Goal: Task Accomplishment & Management: Complete application form

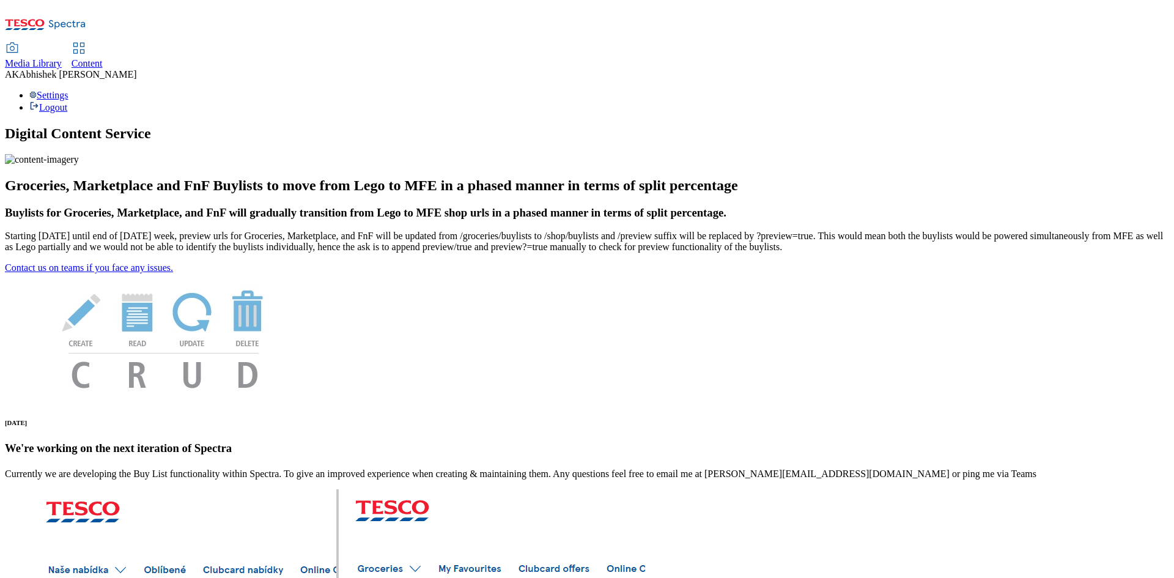
click at [103, 58] on span "Content" at bounding box center [87, 63] width 31 height 10
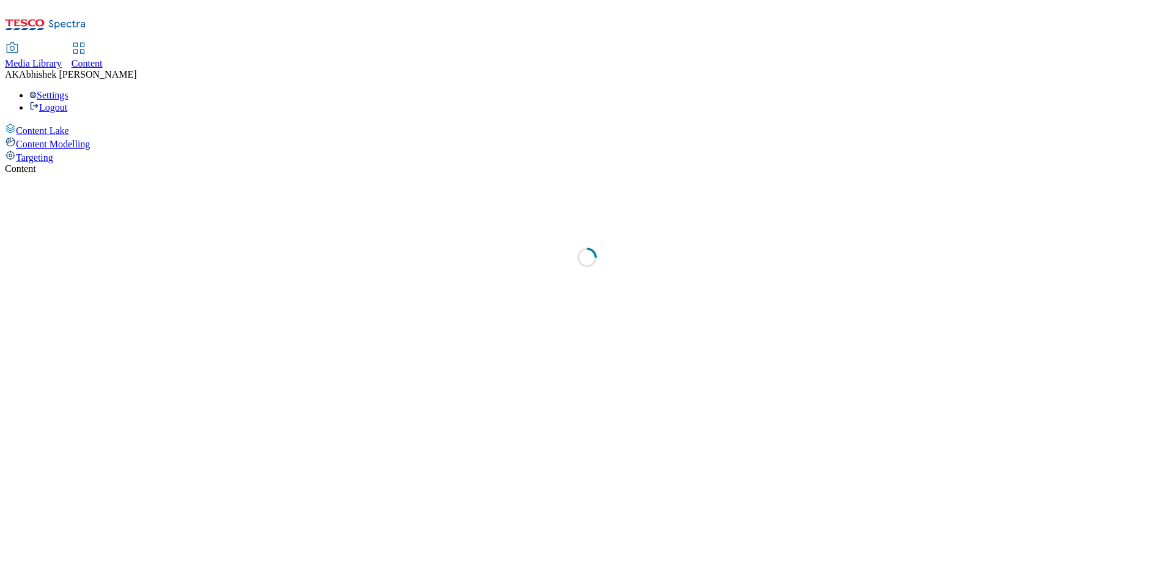
select select "ghs-uk"
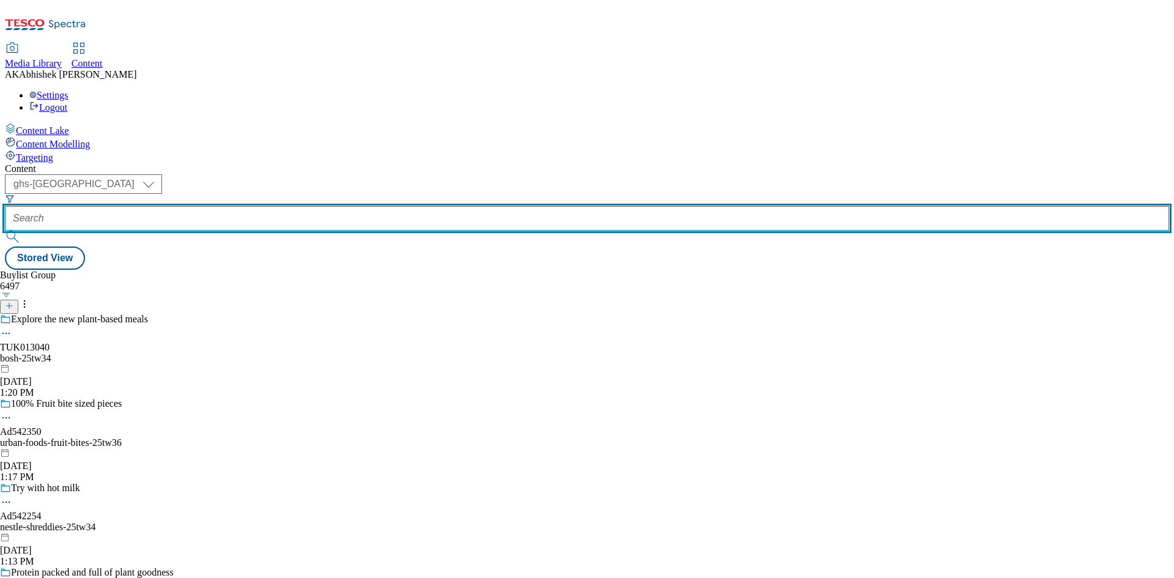
click at [292, 206] on input "text" at bounding box center [587, 218] width 1164 height 24
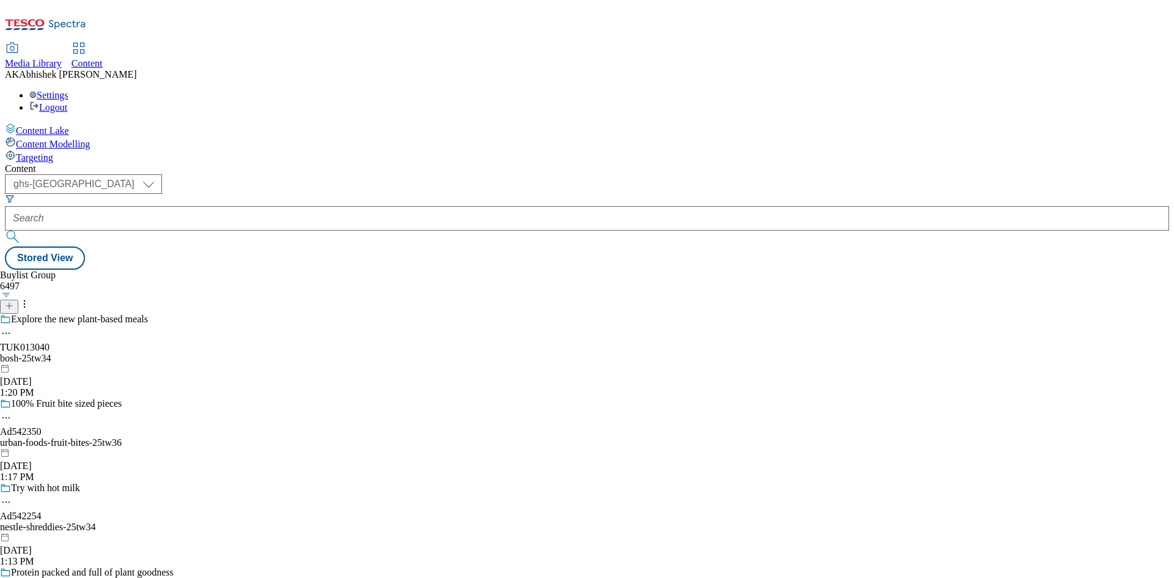
click at [13, 301] on icon at bounding box center [9, 305] width 9 height 9
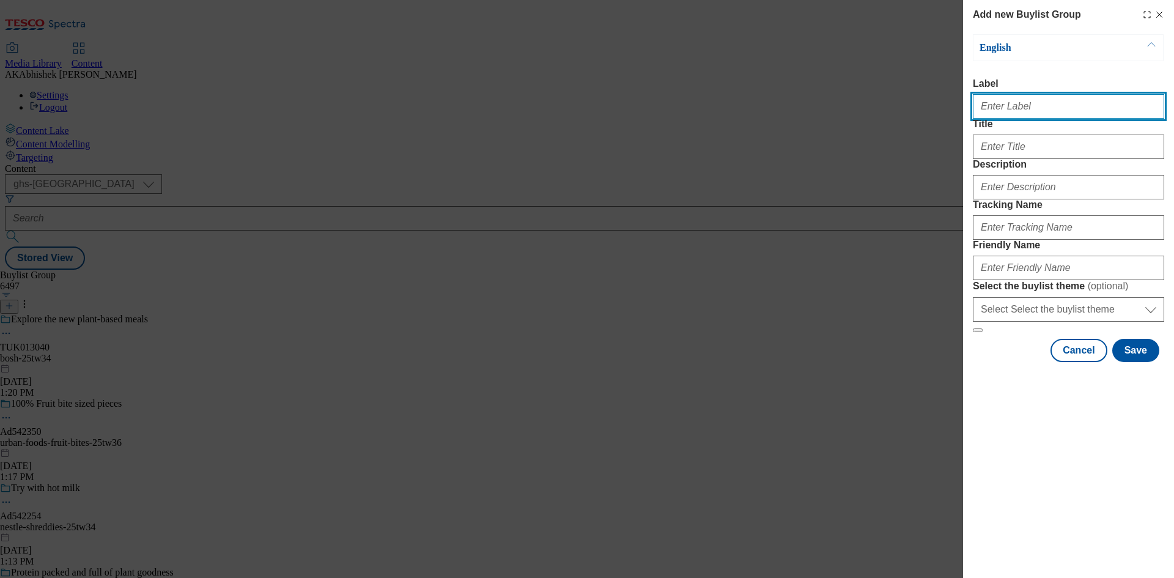
click at [1021, 111] on input "Label" at bounding box center [1068, 106] width 191 height 24
paste input "542590"
click at [984, 112] on input "542590" at bounding box center [1068, 106] width 191 height 24
type input "Ad542590"
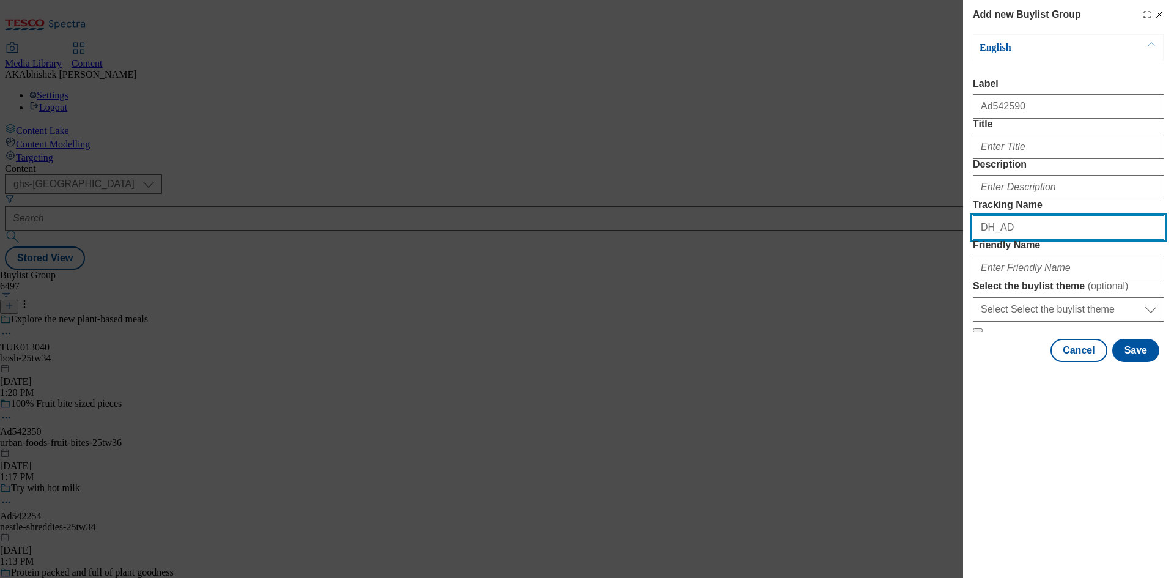
paste input "542590"
type input "DH_AD542590"
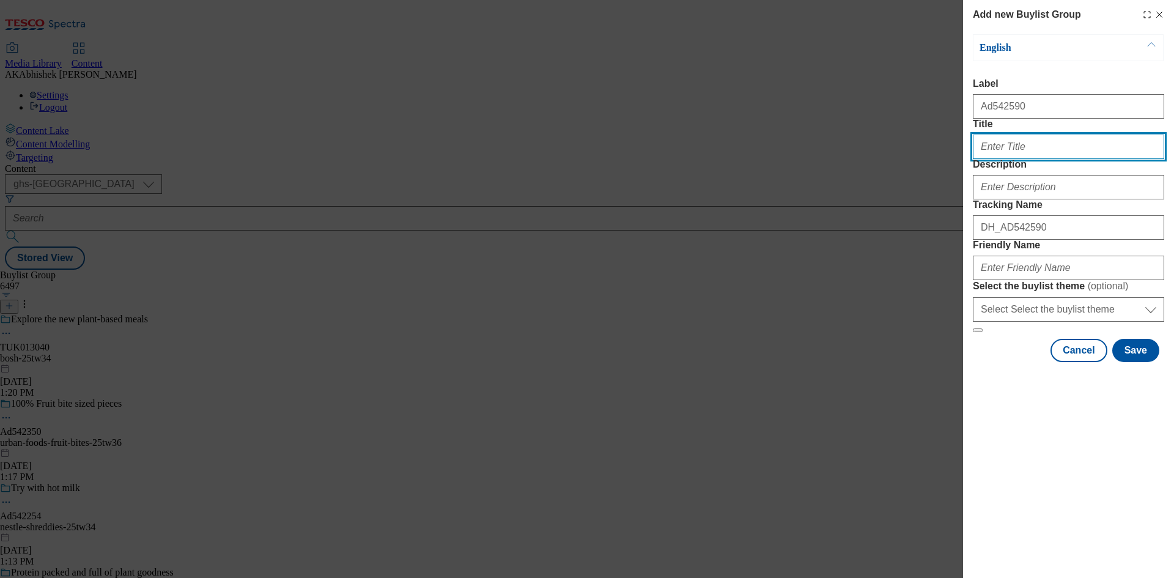
click at [1013, 159] on input "Title" at bounding box center [1068, 147] width 191 height 24
type input "Delicious is the soul of your bowl"
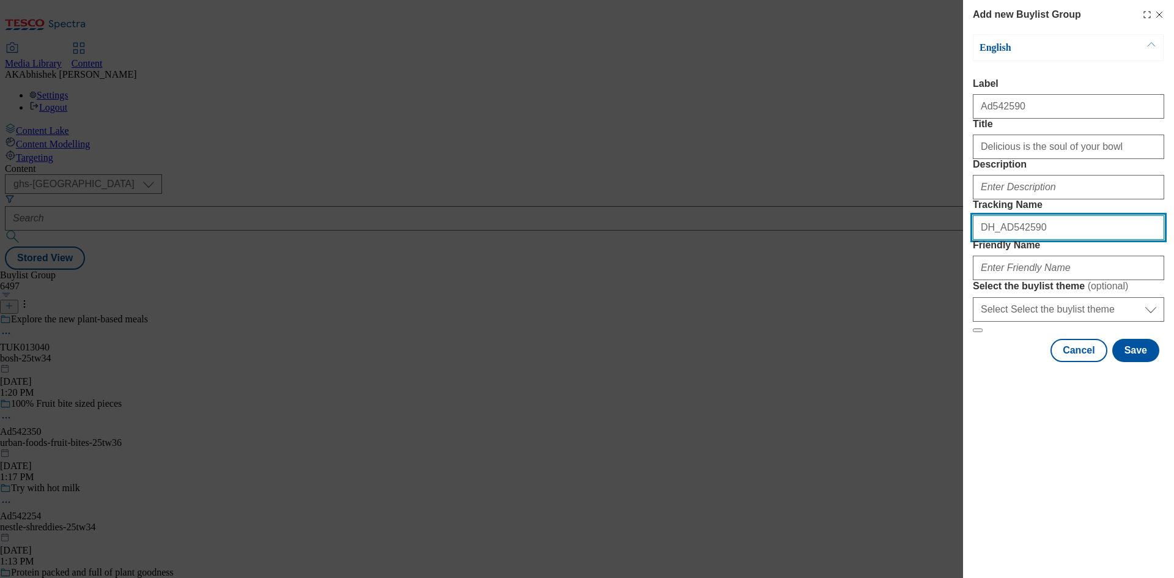
click at [1057, 240] on input "DH_AD542590" at bounding box center [1068, 227] width 191 height 24
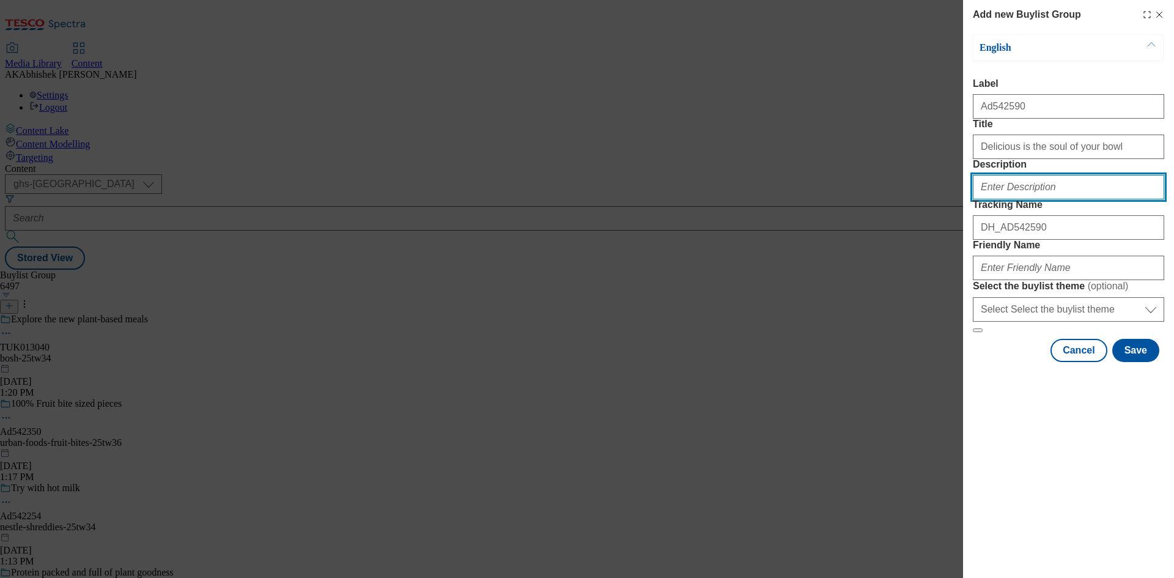
click at [1038, 199] on input "Description" at bounding box center [1068, 187] width 191 height 24
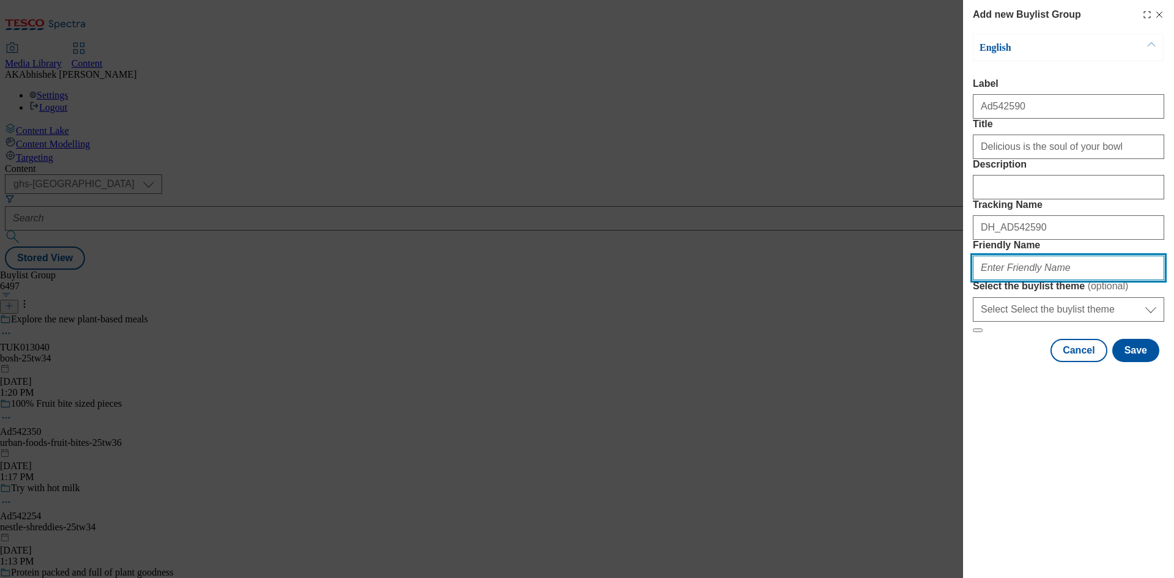
click at [1065, 280] on input "Friendly Name" at bounding box center [1068, 268] width 191 height 24
paste input "Yeo Valley"
click at [986, 280] on input "Yeo Valley" at bounding box center [1068, 268] width 191 height 24
paste input "original"
type input "yeo-valley-original-25tw34"
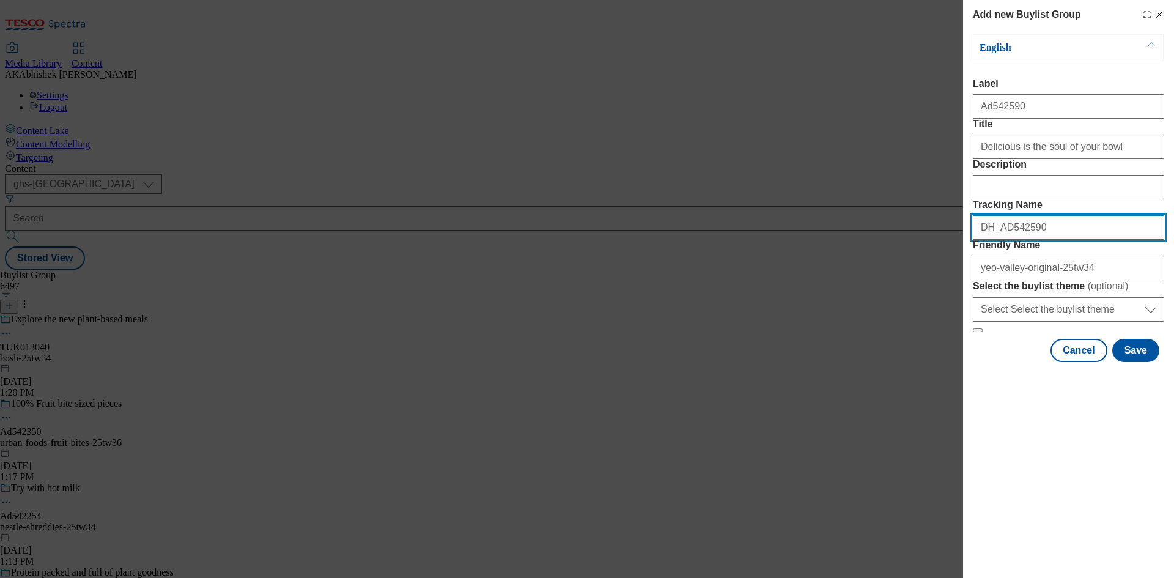
drag, startPoint x: 1074, startPoint y: 292, endPoint x: 823, endPoint y: 289, distance: 251.3
click at [824, 289] on div "Add new Buylist Group English Label Ad542590 Title Delicious is the soul of you…" at bounding box center [587, 289] width 1174 height 578
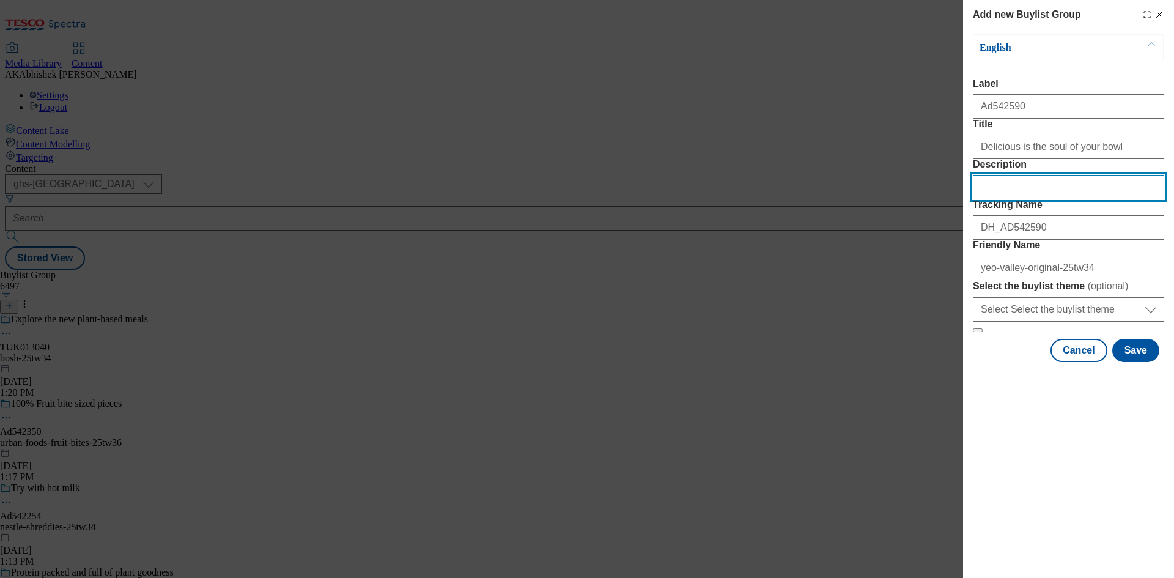
click at [995, 199] on input "Description" at bounding box center [1068, 187] width 191 height 24
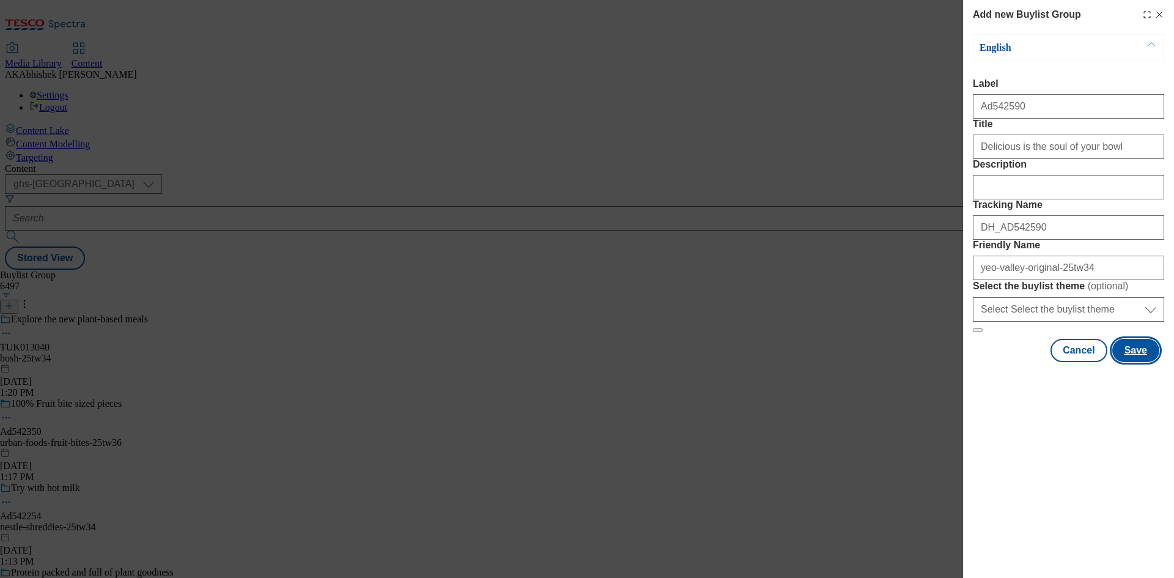
click at [1142, 362] on button "Save" at bounding box center [1135, 350] width 47 height 23
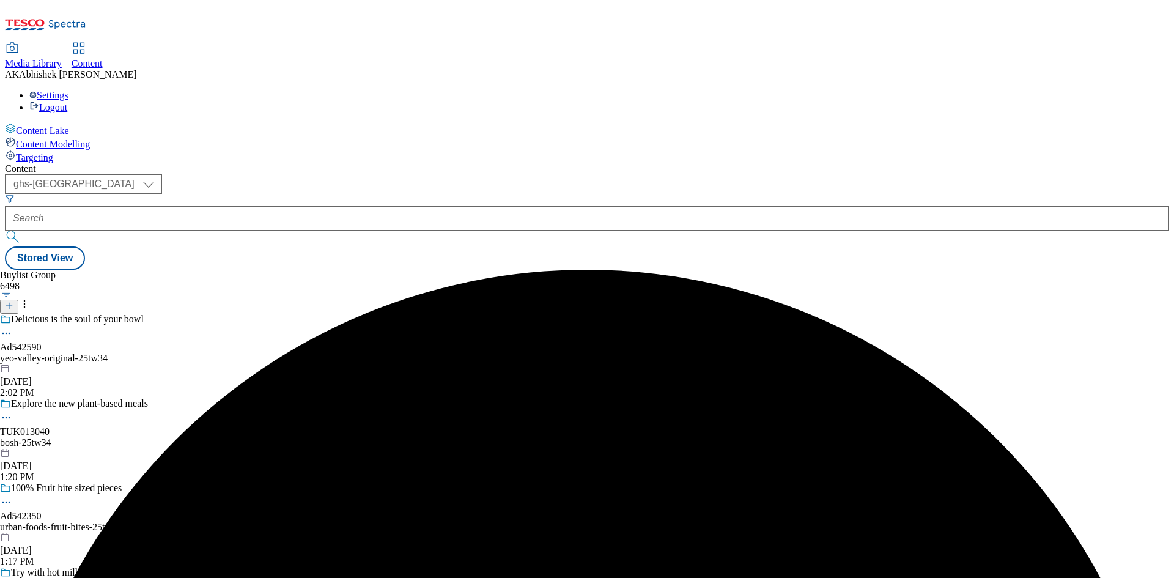
click at [186, 353] on div "yeo-valley-original-25tw34" at bounding box center [93, 358] width 186 height 11
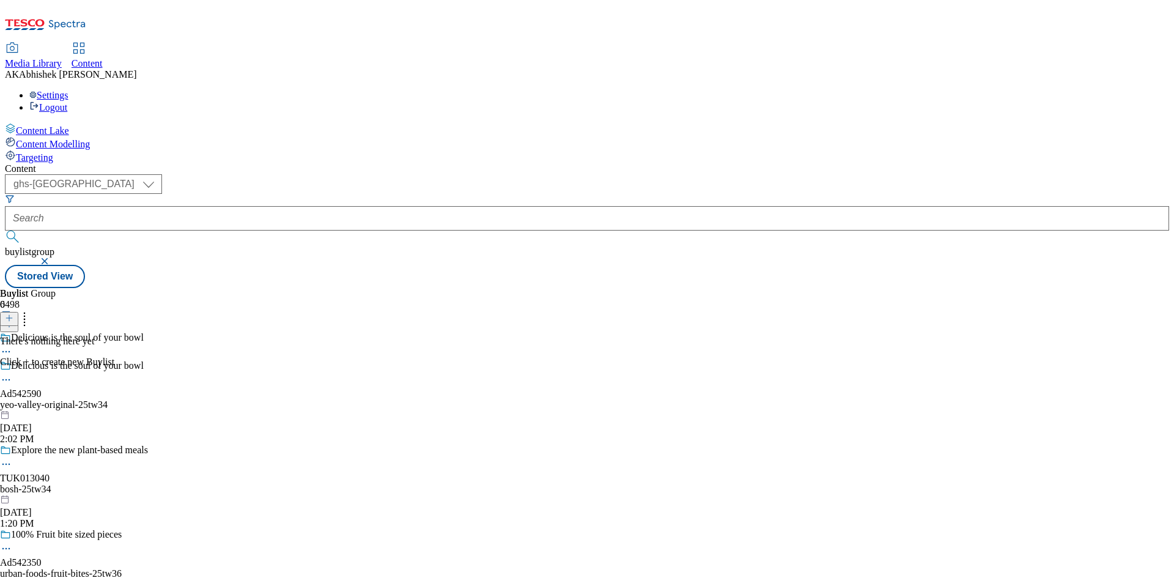
click at [13, 314] on icon at bounding box center [9, 318] width 9 height 9
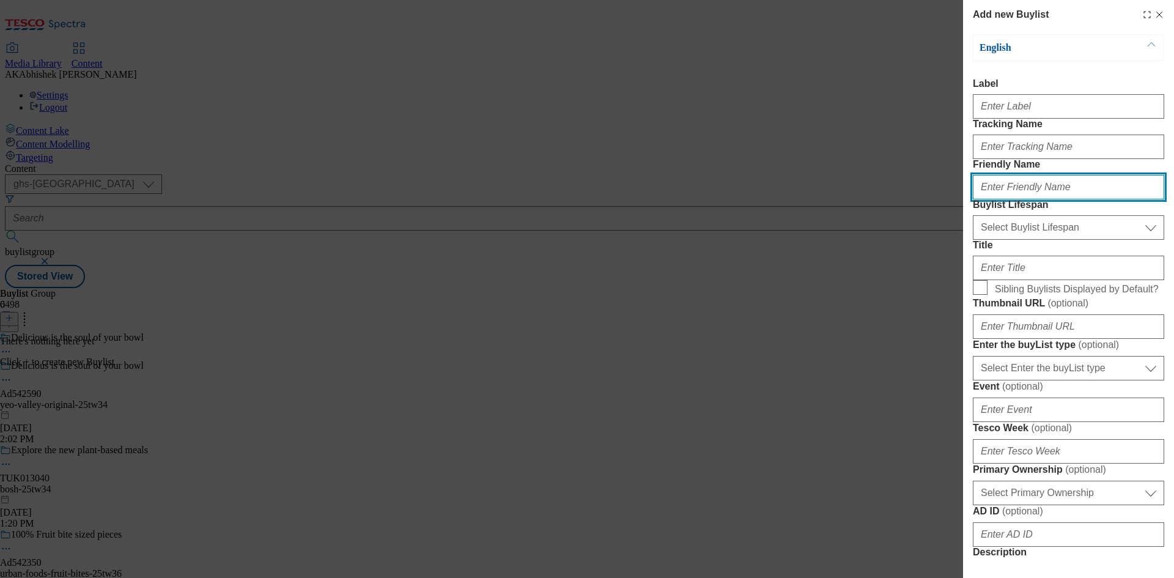
click at [1027, 199] on input "Friendly Name" at bounding box center [1068, 187] width 191 height 24
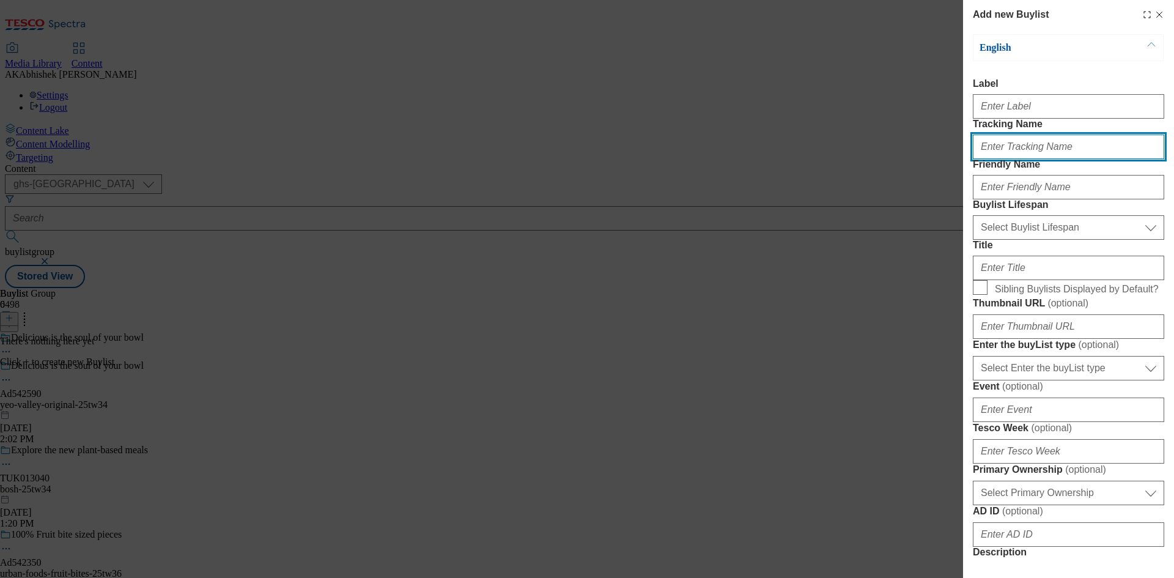
click at [1005, 159] on input "Tracking Name" at bounding box center [1068, 147] width 191 height 24
paste input "DH_AD542590"
drag, startPoint x: 999, startPoint y: 170, endPoint x: 1030, endPoint y: 169, distance: 31.2
click at [999, 159] on input "DH_AD542590" at bounding box center [1068, 147] width 191 height 24
click at [1073, 159] on input "DH_AD542590" at bounding box center [1068, 147] width 191 height 24
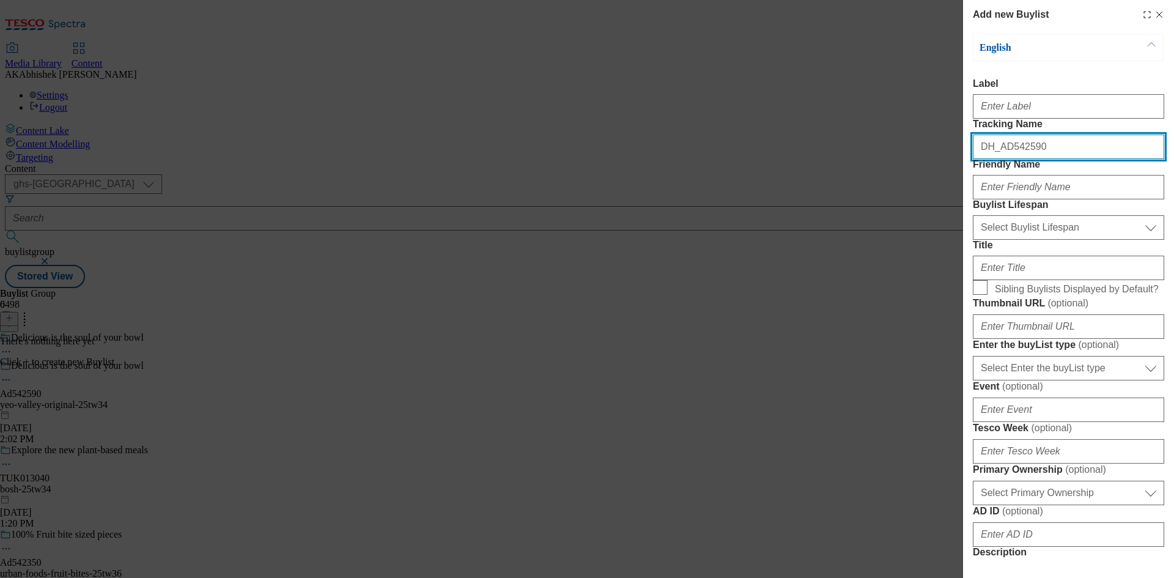
type input "DH_AD542590"
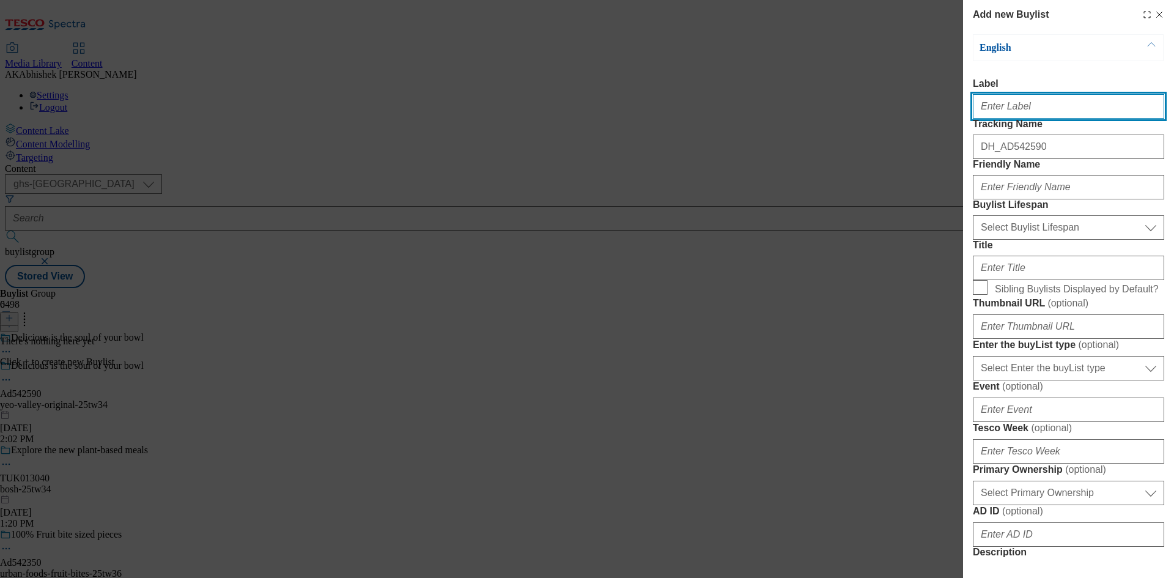
click at [1032, 111] on input "Label" at bounding box center [1068, 106] width 191 height 24
paste input "542590"
type input "Ad542590"
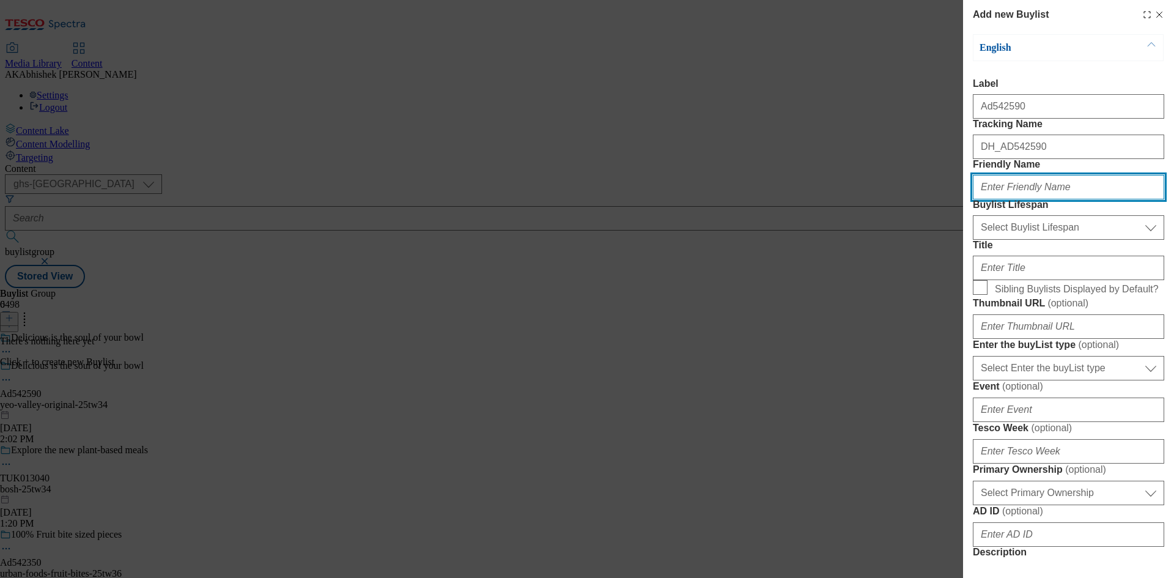
paste input "yeo-valley"
type input "yeo-valley"
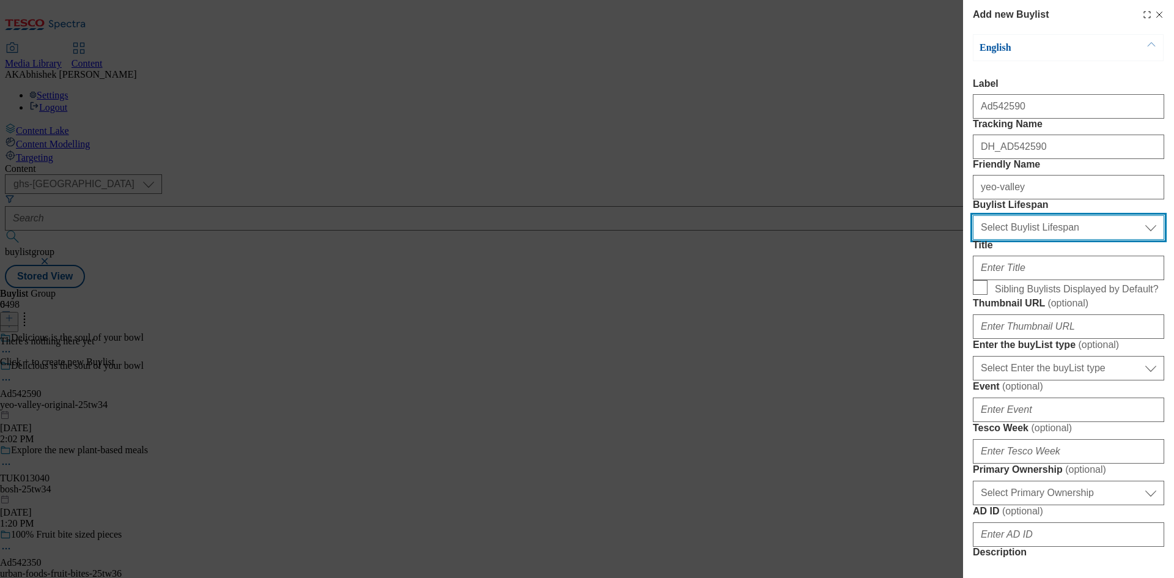
click at [1038, 240] on select "Select Buylist Lifespan evergreen seasonal tactical" at bounding box center [1068, 227] width 191 height 24
select select "tactical"
click at [973, 240] on select "Select Buylist Lifespan evergreen seasonal tactical" at bounding box center [1068, 227] width 191 height 24
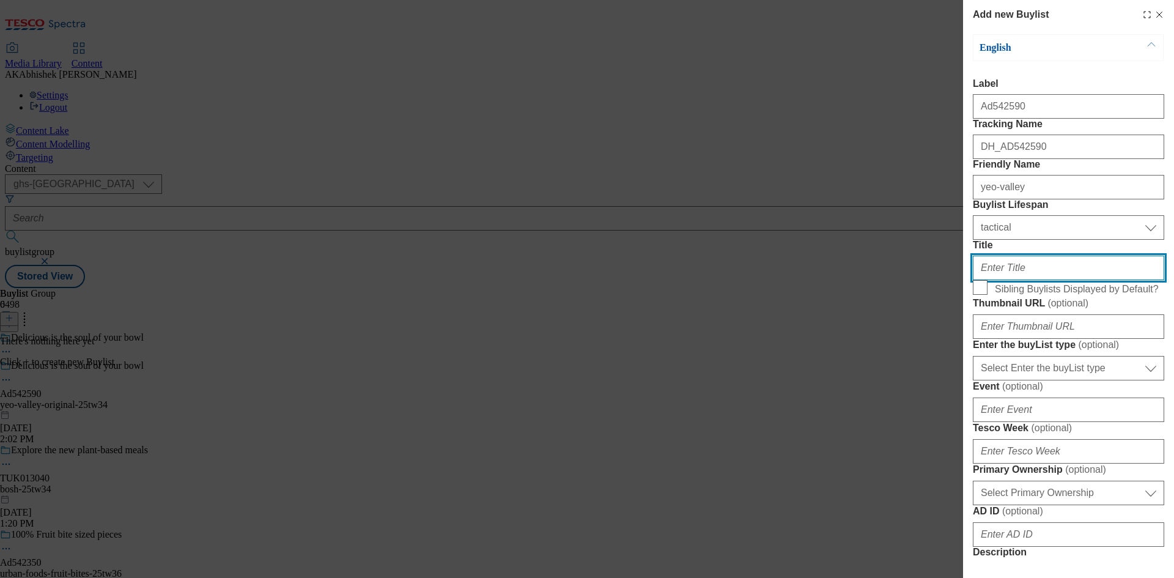
click at [1045, 280] on input "Title" at bounding box center [1068, 268] width 191 height 24
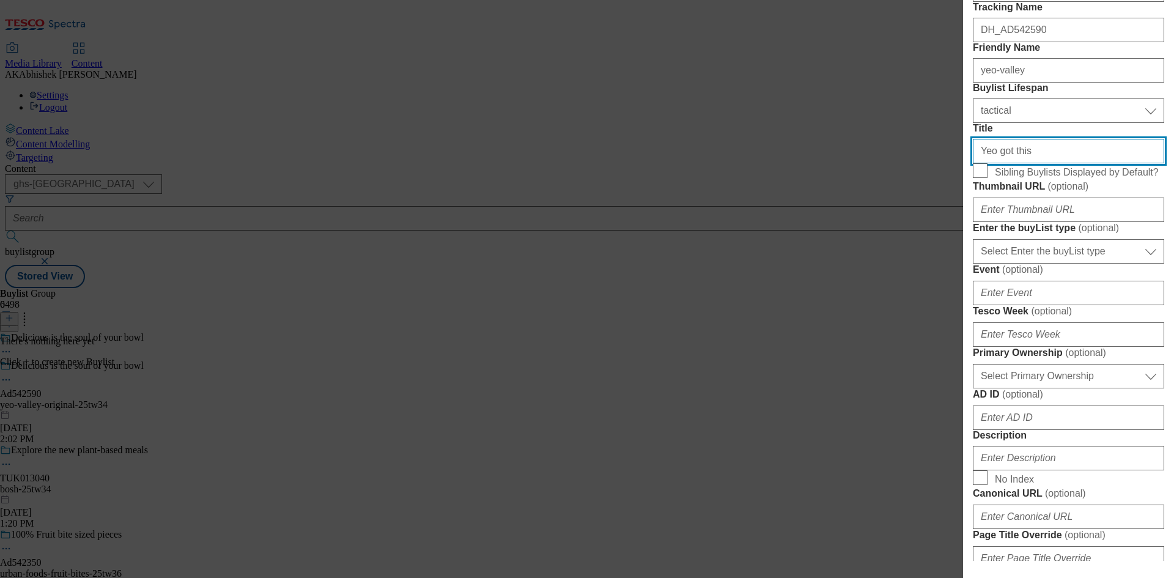
scroll to position [122, 0]
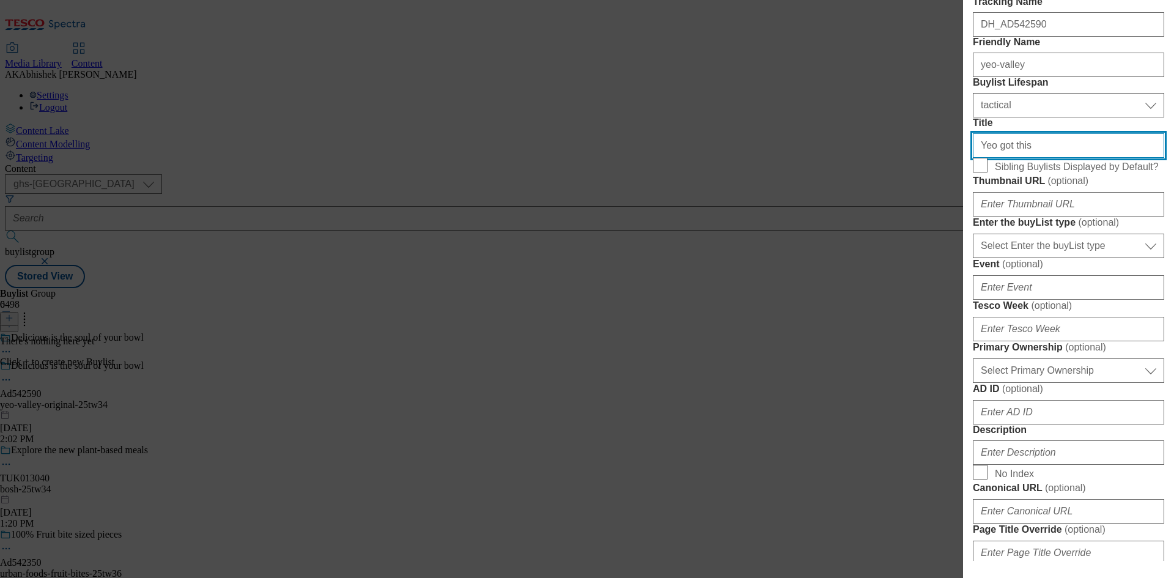
type input "Yeo got this"
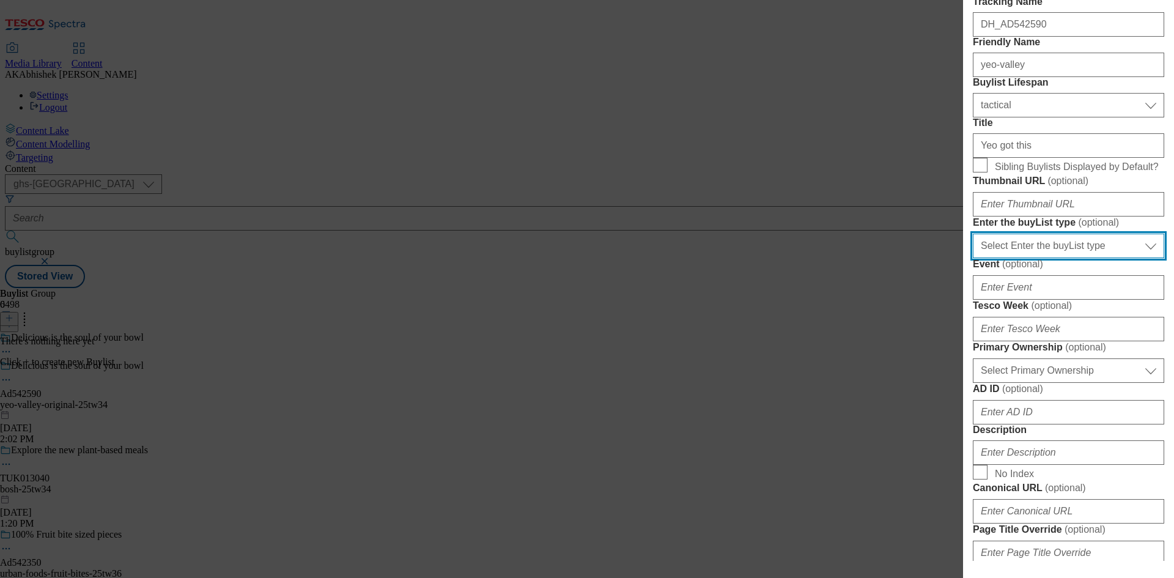
click at [1049, 258] on select "Select Enter the buyList type event supplier funded long term >4 weeks supplier…" at bounding box center [1068, 246] width 191 height 24
select select "supplier funded short term 1-3 weeks"
click at [973, 258] on select "Select Enter the buyList type event supplier funded long term >4 weeks supplier…" at bounding box center [1068, 246] width 191 height 24
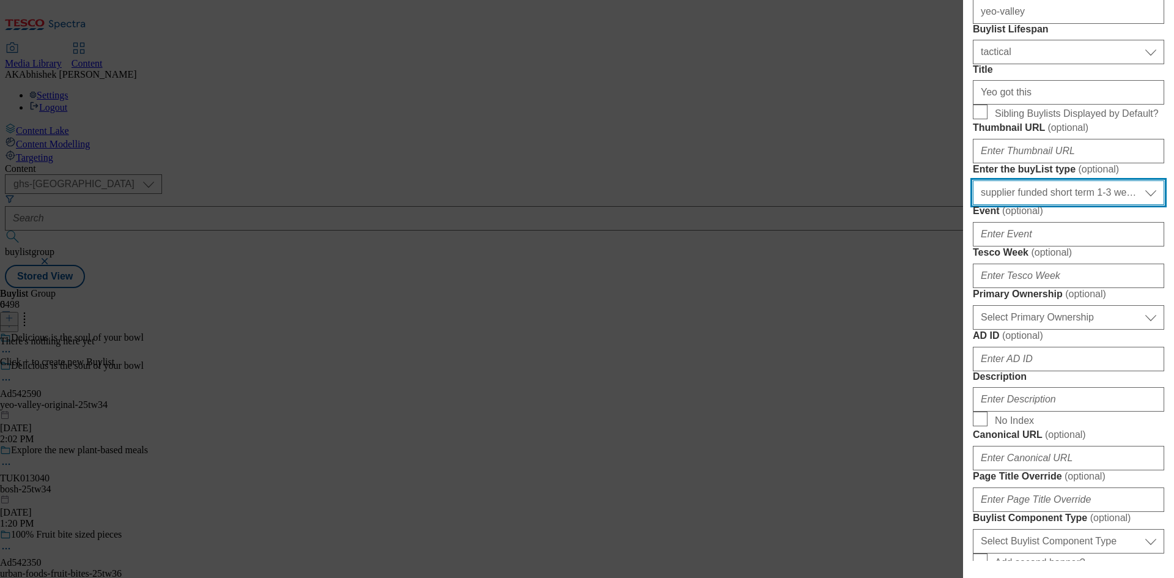
scroll to position [245, 0]
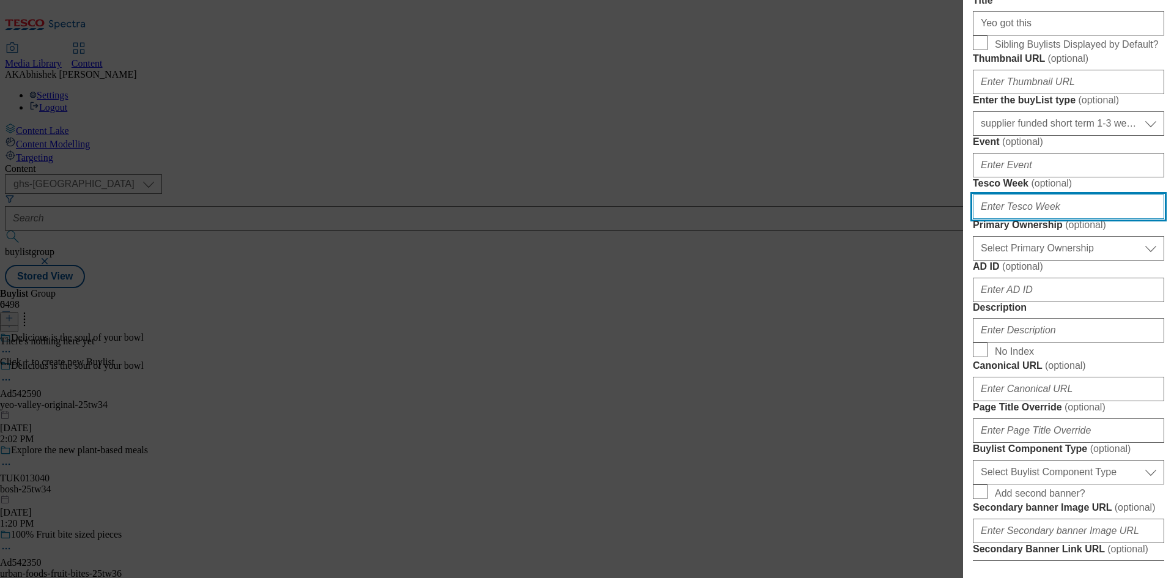
drag, startPoint x: 1016, startPoint y: 384, endPoint x: 1111, endPoint y: 393, distance: 95.2
click at [1016, 219] on input "Tesco Week ( optional )" at bounding box center [1068, 206] width 191 height 24
type input "34"
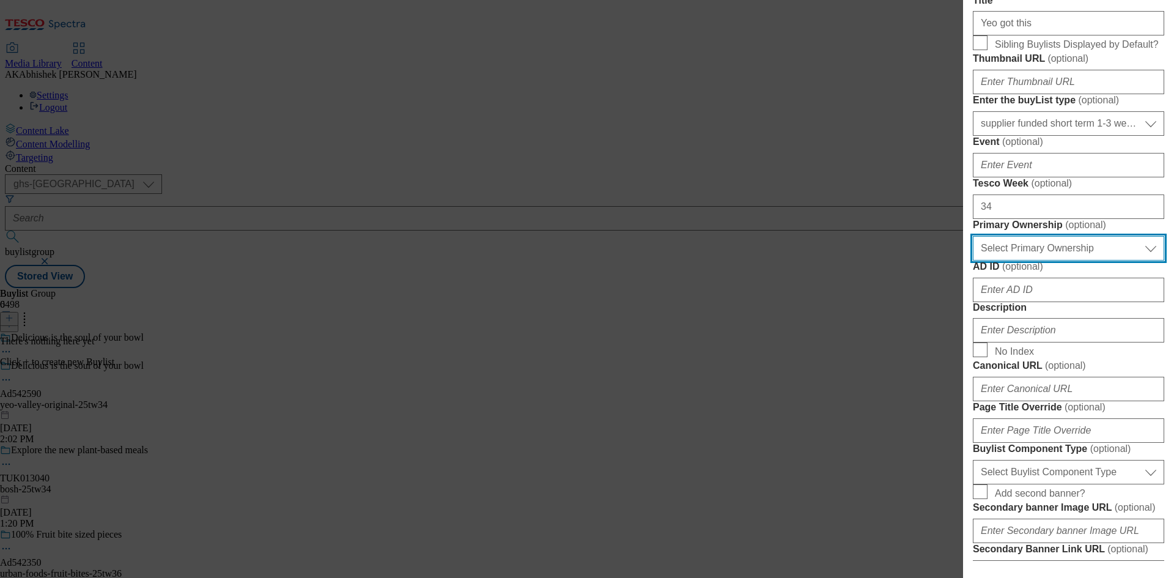
click at [1034, 261] on select "Select Primary Ownership tesco dunnhumby" at bounding box center [1068, 248] width 191 height 24
select select "dunnhumby"
click at [973, 261] on select "Select Primary Ownership tesco dunnhumby" at bounding box center [1068, 248] width 191 height 24
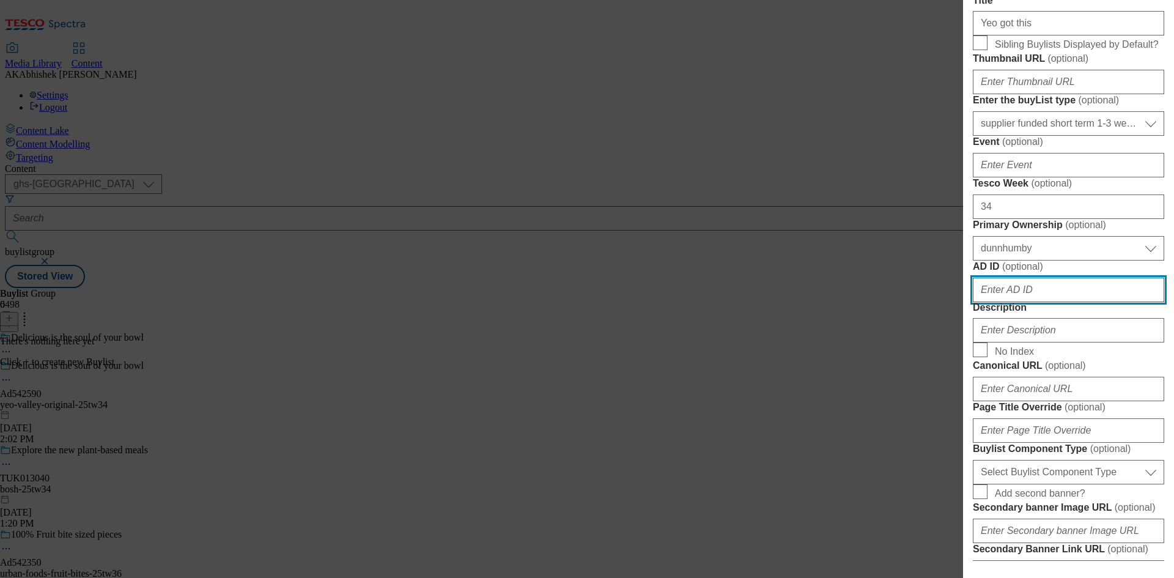
click at [1069, 302] on input "AD ID ( optional )" at bounding box center [1068, 290] width 191 height 24
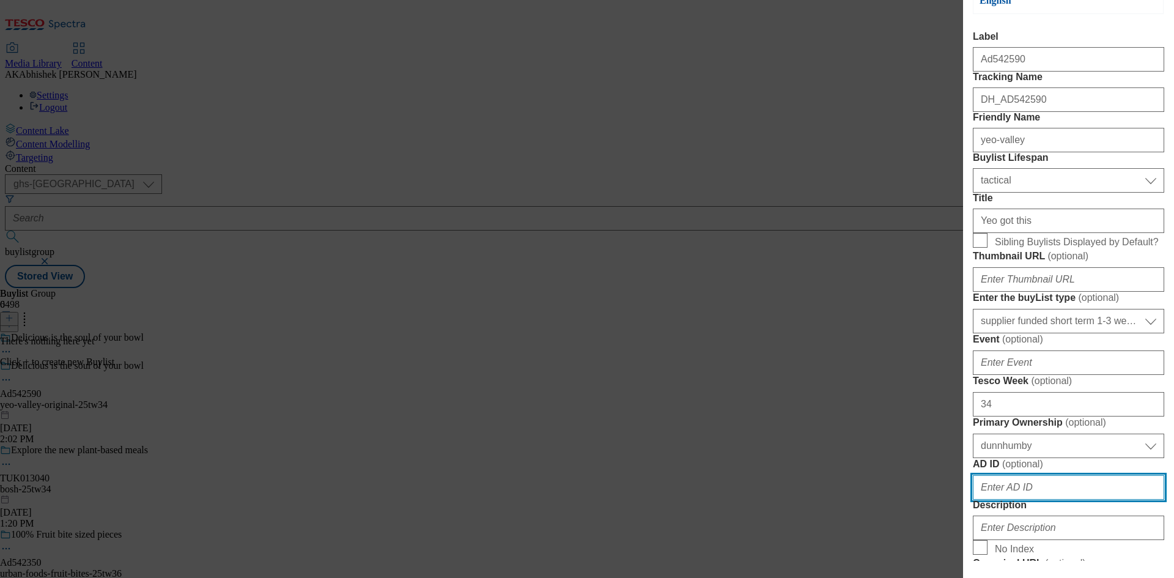
scroll to position [0, 0]
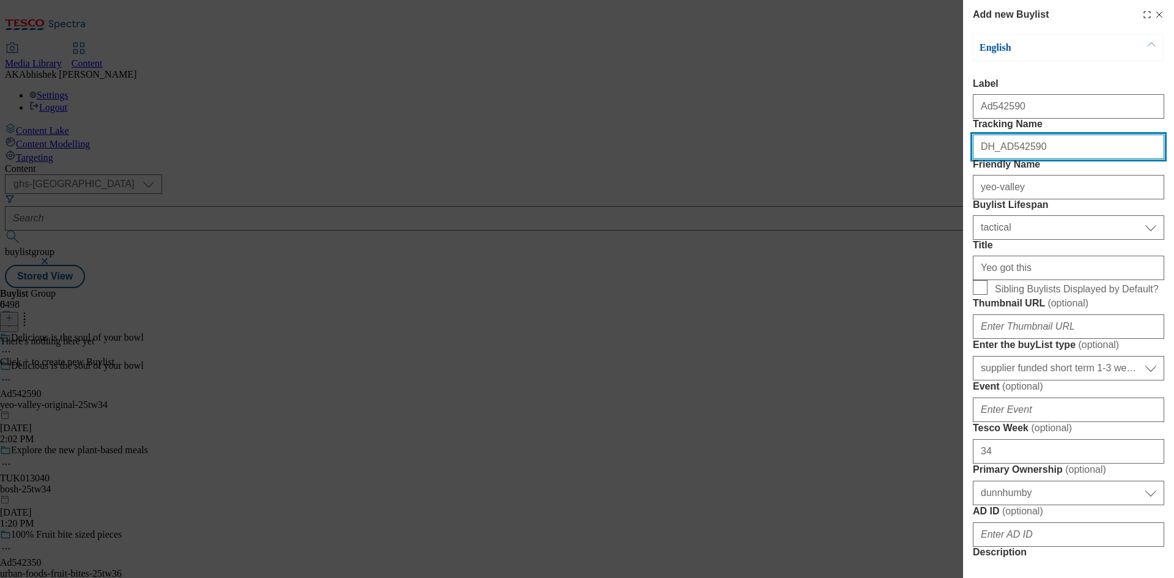
drag, startPoint x: 1002, startPoint y: 171, endPoint x: 1144, endPoint y: 219, distance: 149.9
click at [1114, 159] on input "DH_AD542590" at bounding box center [1068, 147] width 191 height 24
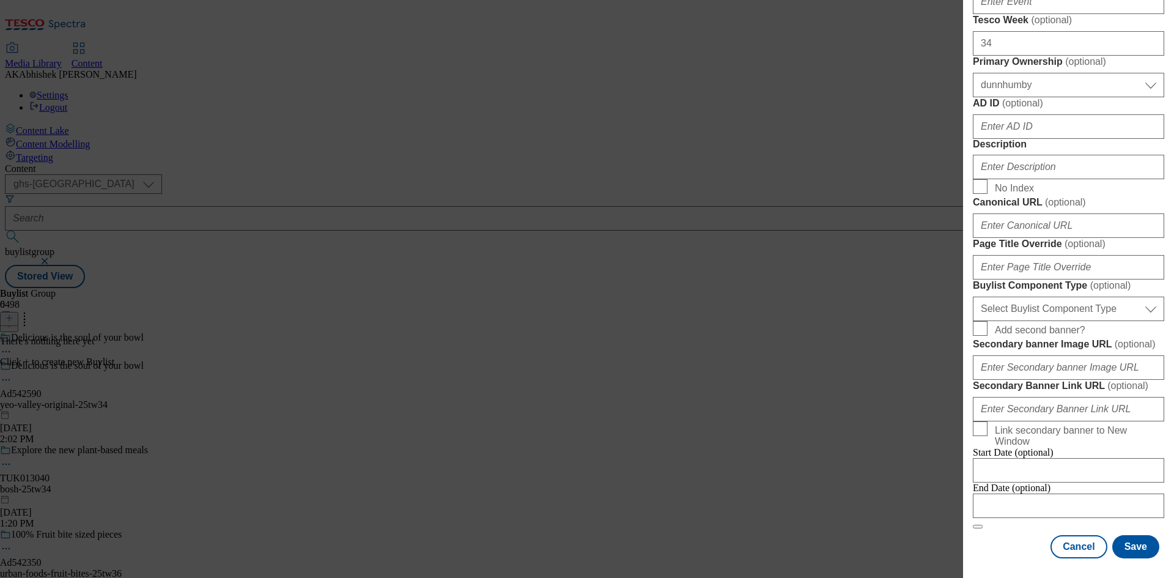
scroll to position [795, 0]
click at [1019, 255] on input "Page Title Override ( optional )" at bounding box center [1068, 267] width 191 height 24
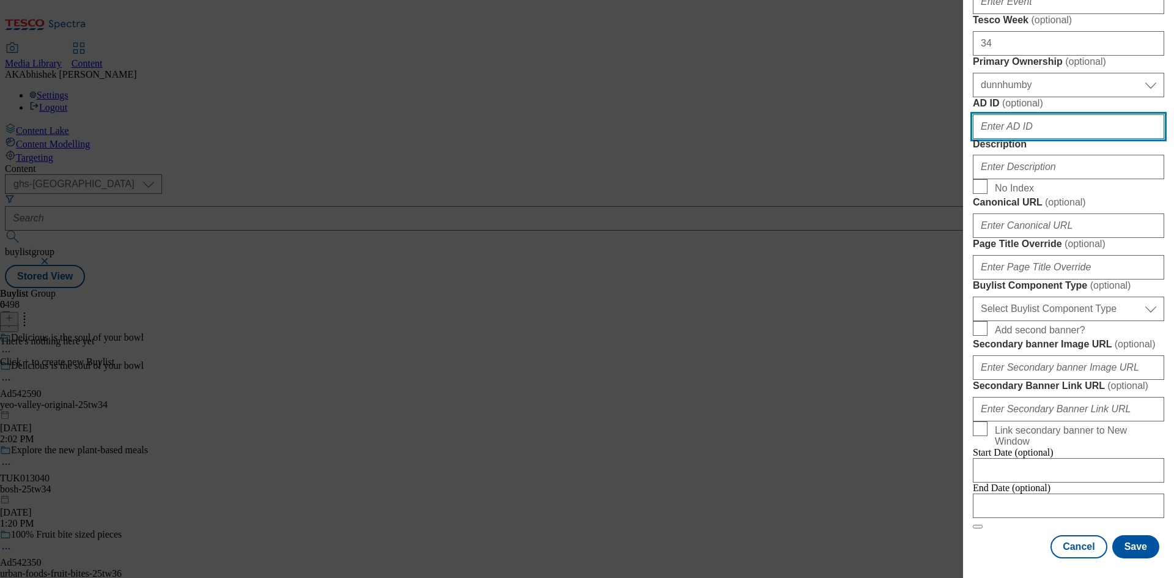
drag, startPoint x: 1010, startPoint y: 144, endPoint x: 1019, endPoint y: 149, distance: 10.1
click at [1010, 139] on input "AD ID ( optional )" at bounding box center [1068, 126] width 191 height 24
paste input "542590"
type input "542590"
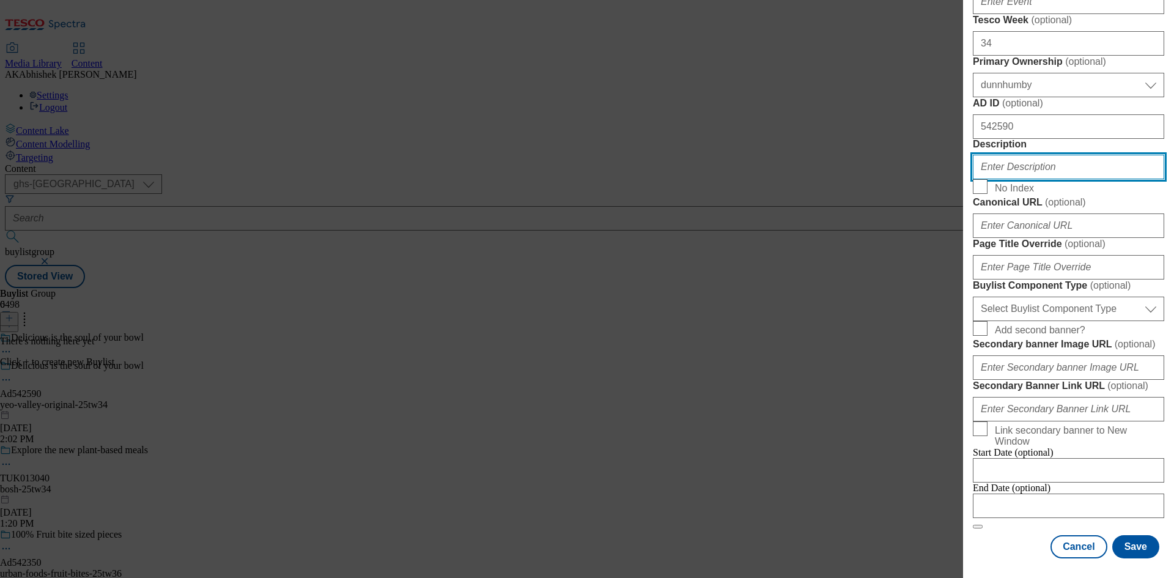
drag, startPoint x: 1044, startPoint y: 198, endPoint x: 1151, endPoint y: 221, distance: 108.9
click at [1045, 179] on input "Description" at bounding box center [1068, 167] width 191 height 24
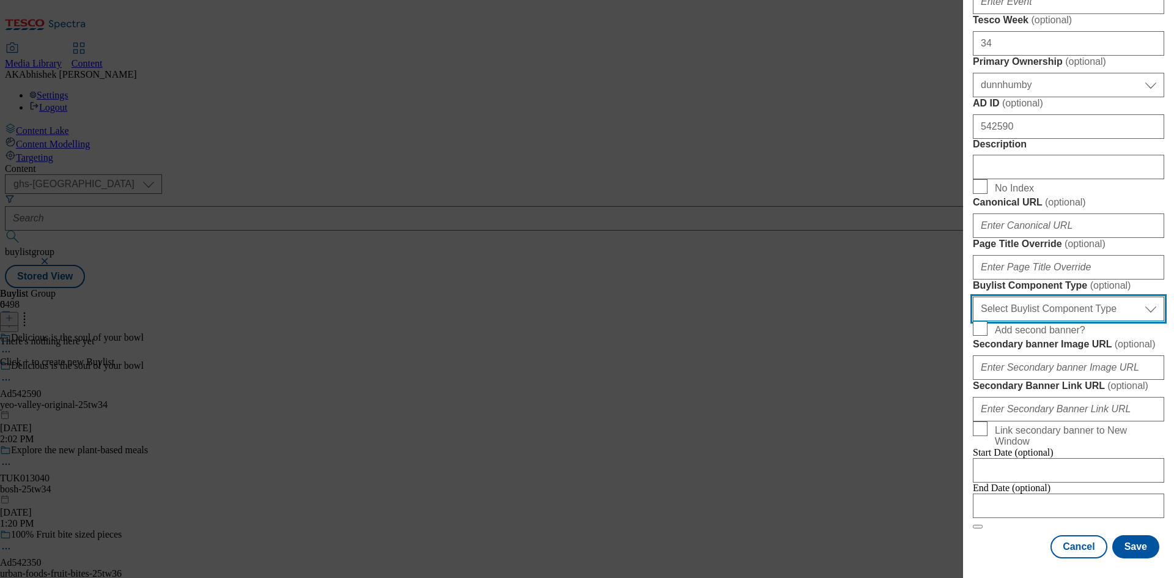
click at [1105, 297] on select "Select Buylist Component Type Banner Competition Header Meal" at bounding box center [1068, 309] width 191 height 24
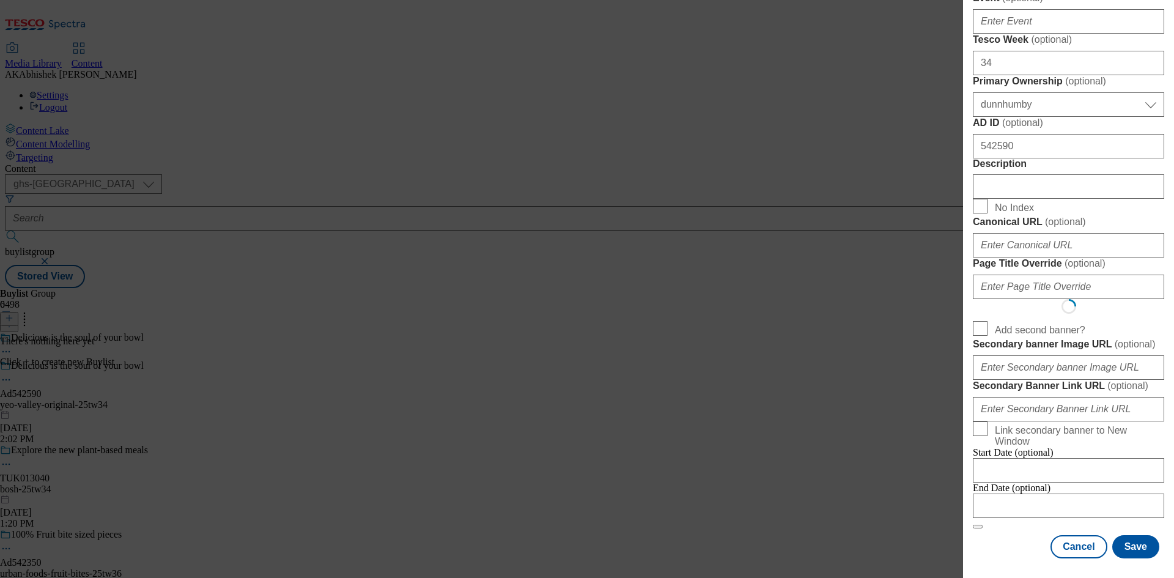
scroll to position [0, 0]
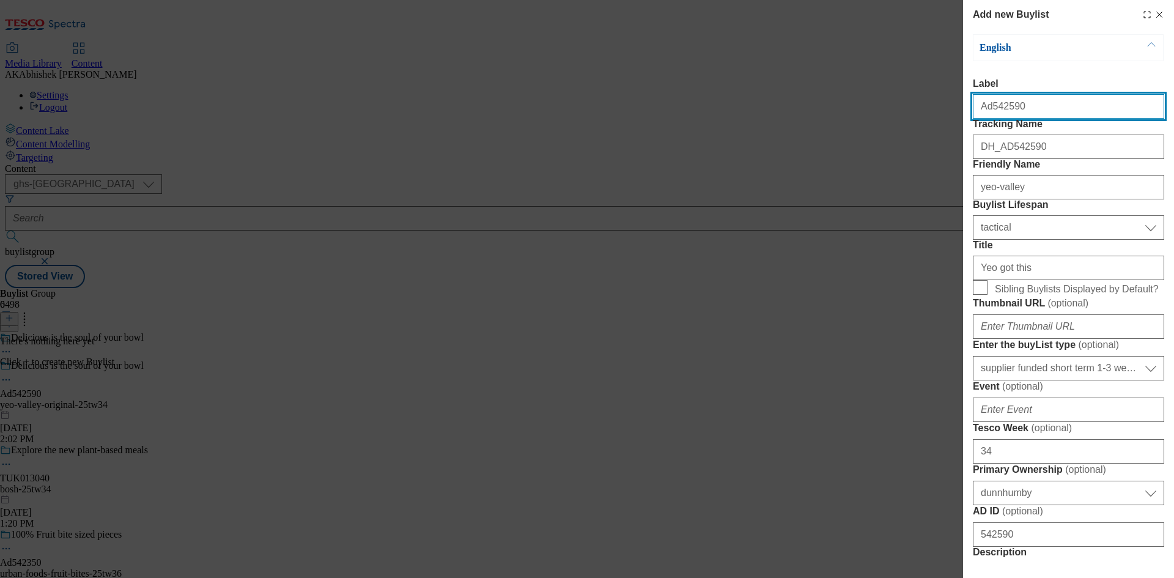
select select "Banner"
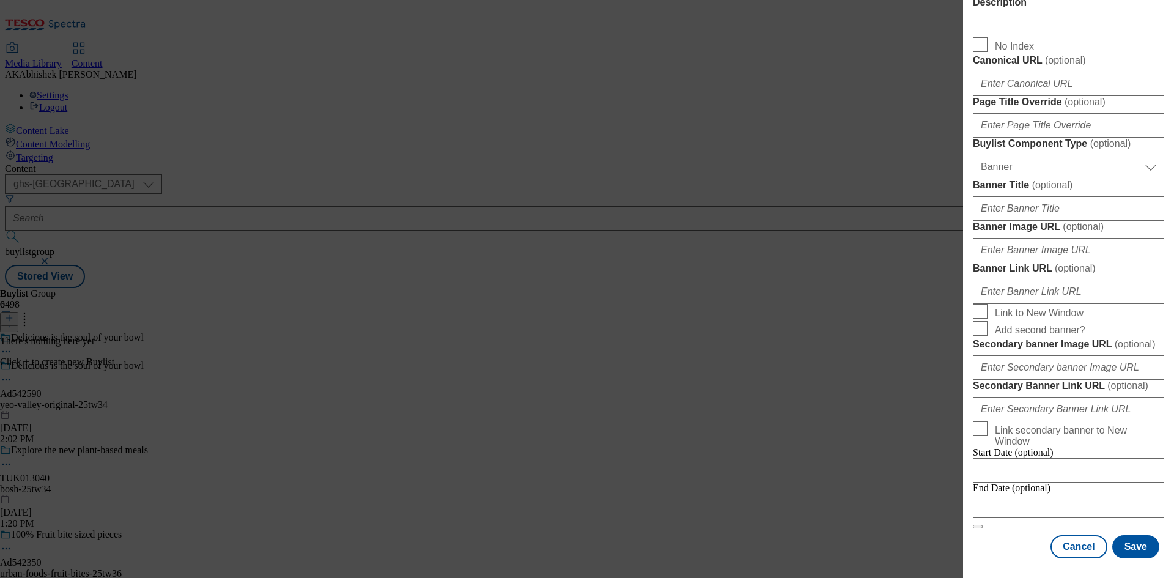
scroll to position [1072, 0]
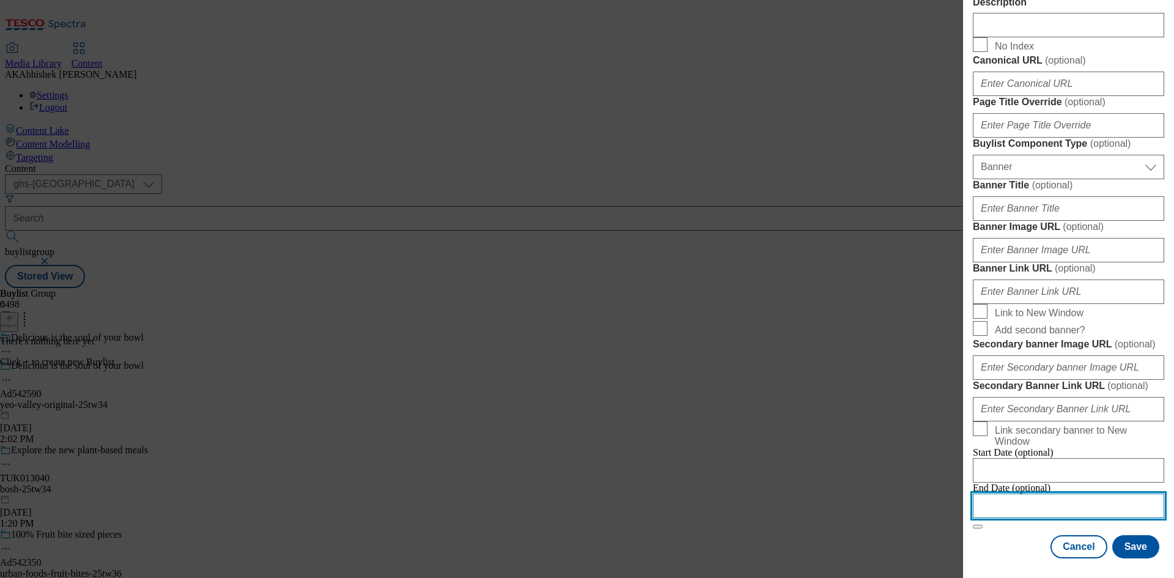
click at [1098, 497] on input "Modal" at bounding box center [1068, 506] width 191 height 24
select select "2025"
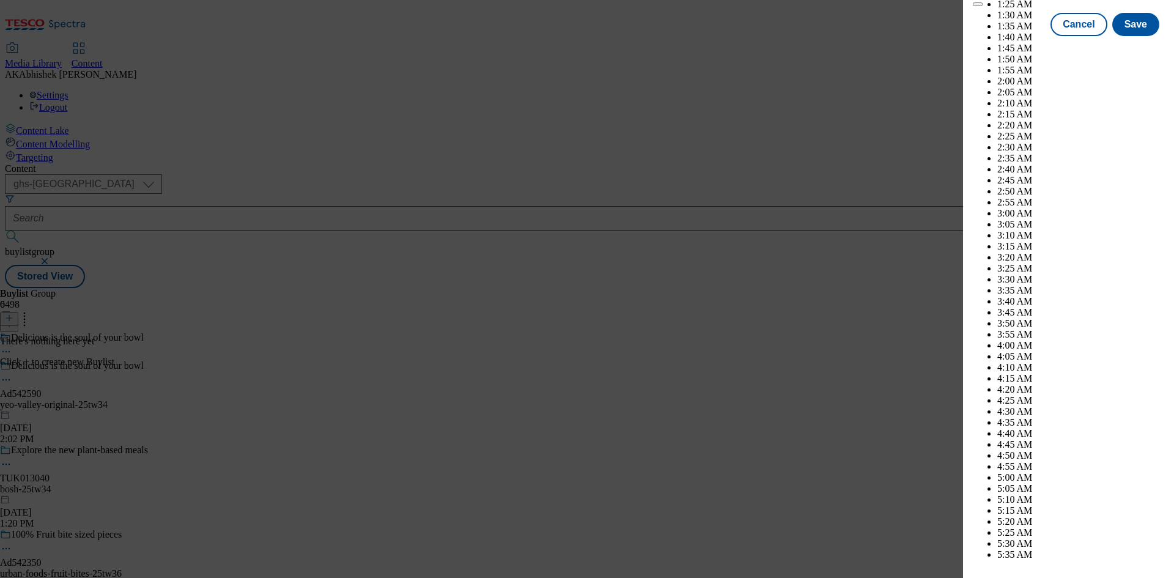
scroll to position [3791, 0]
select select "December"
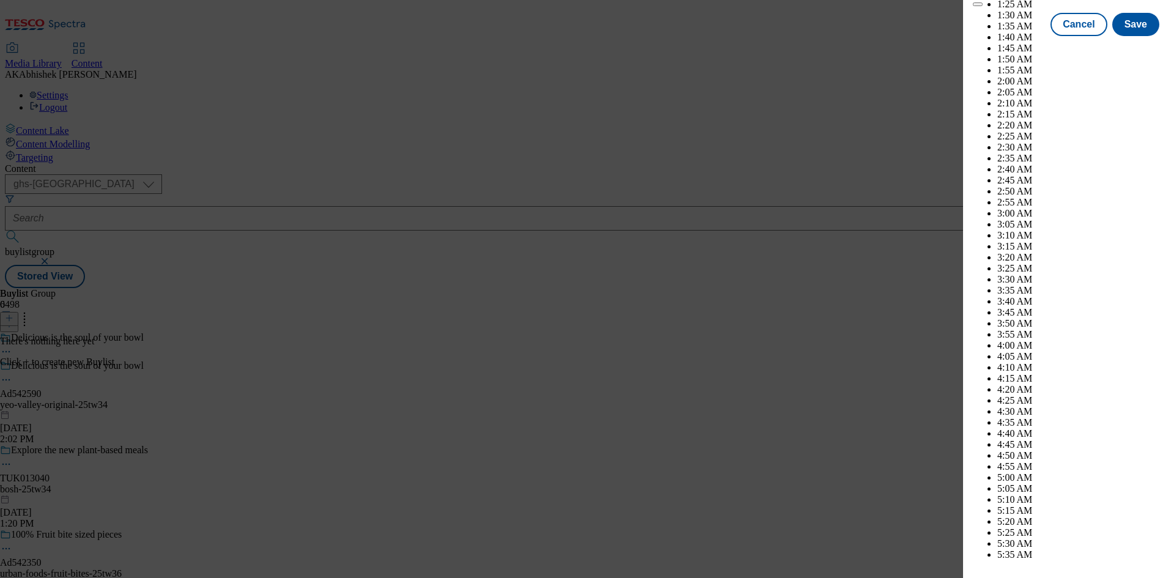
select select "2026"
select select "January"
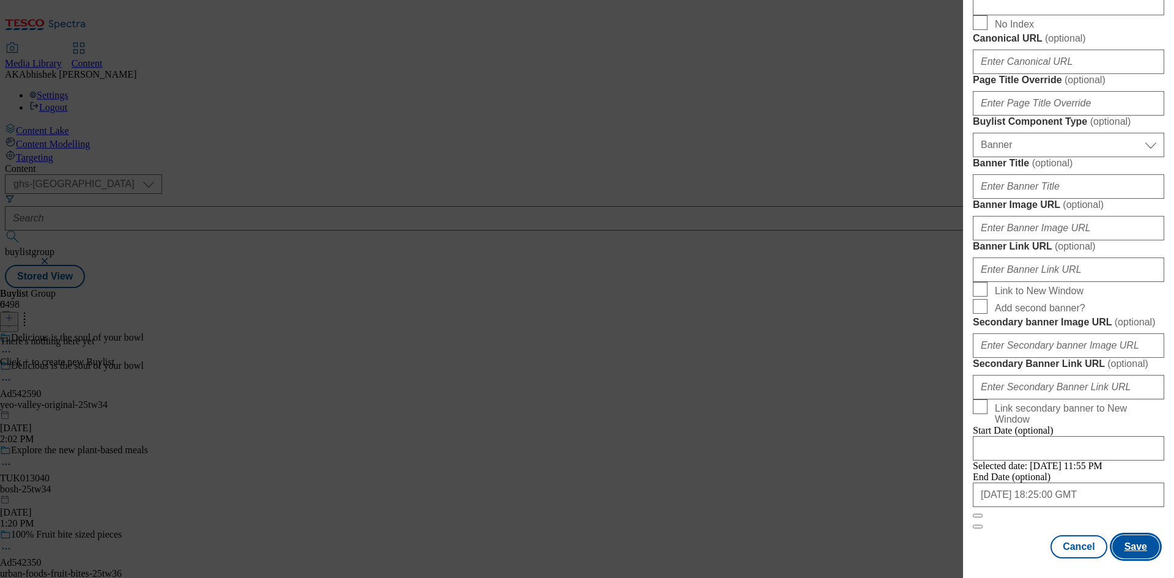
click at [1123, 550] on button "Save" at bounding box center [1135, 546] width 47 height 23
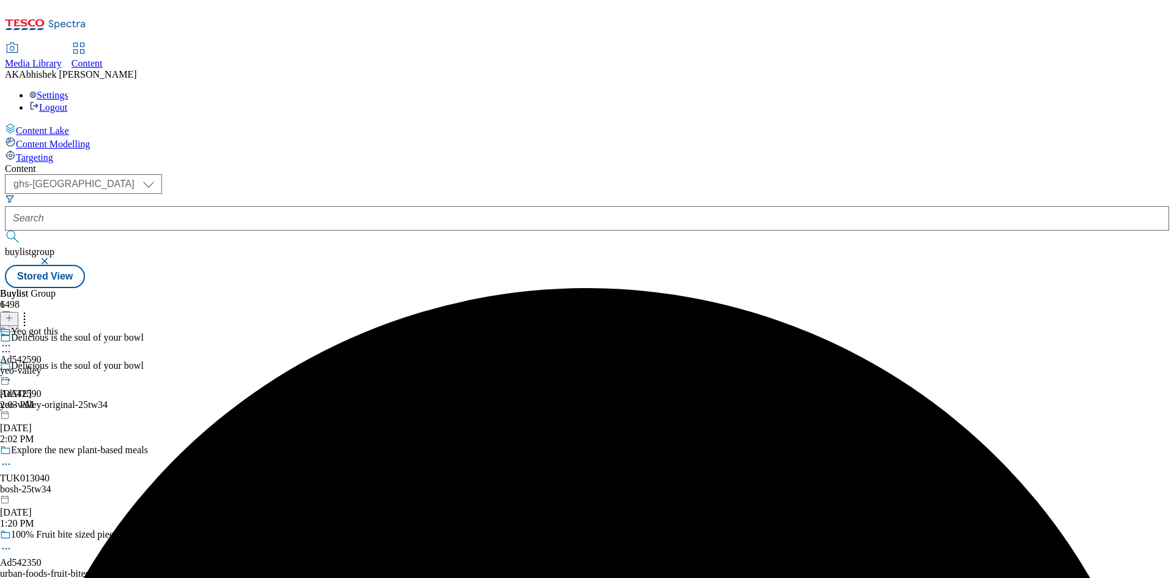
click at [58, 365] on div "yeo-valley" at bounding box center [29, 370] width 58 height 11
click at [13, 314] on icon at bounding box center [9, 318] width 9 height 9
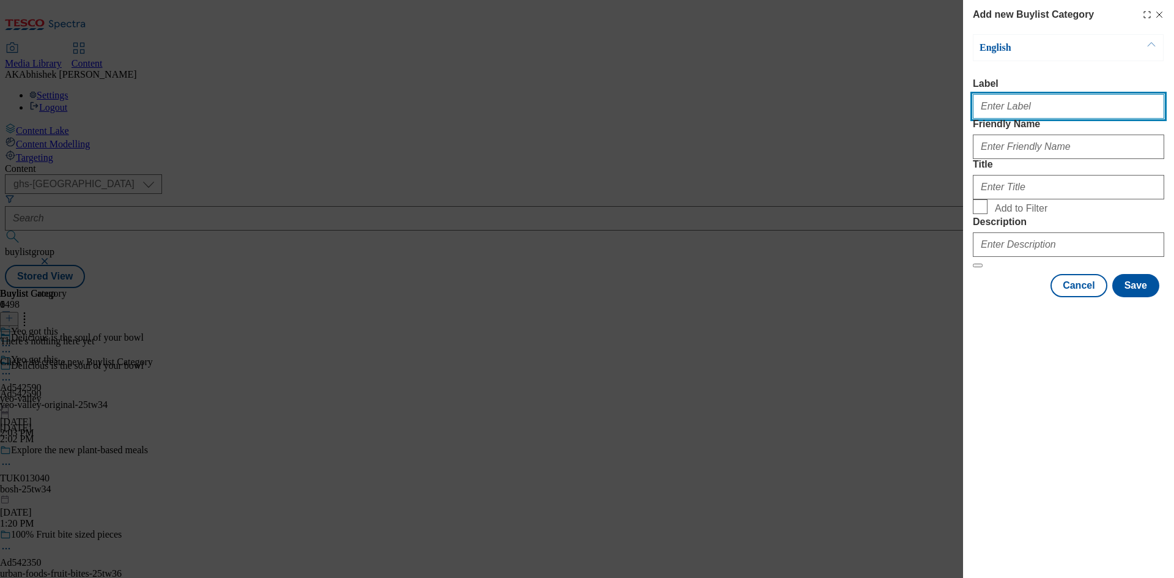
click at [1007, 108] on input "Label" at bounding box center [1068, 106] width 191 height 24
paste input "542590"
type input "Ad542590"
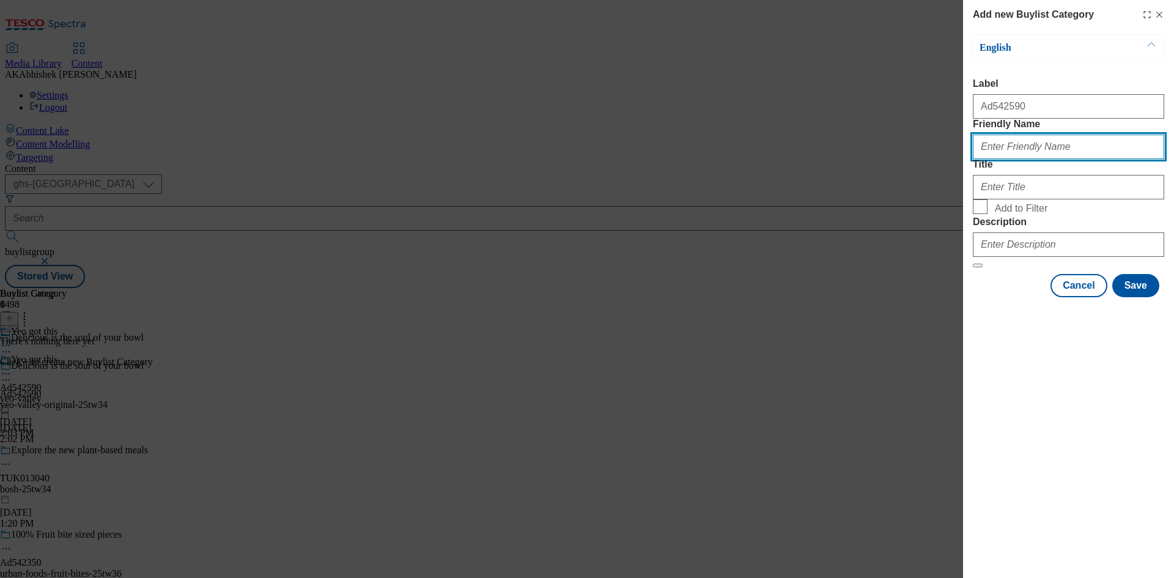
paste input "yeo-valley-original"
type input "yeo-valley-original"
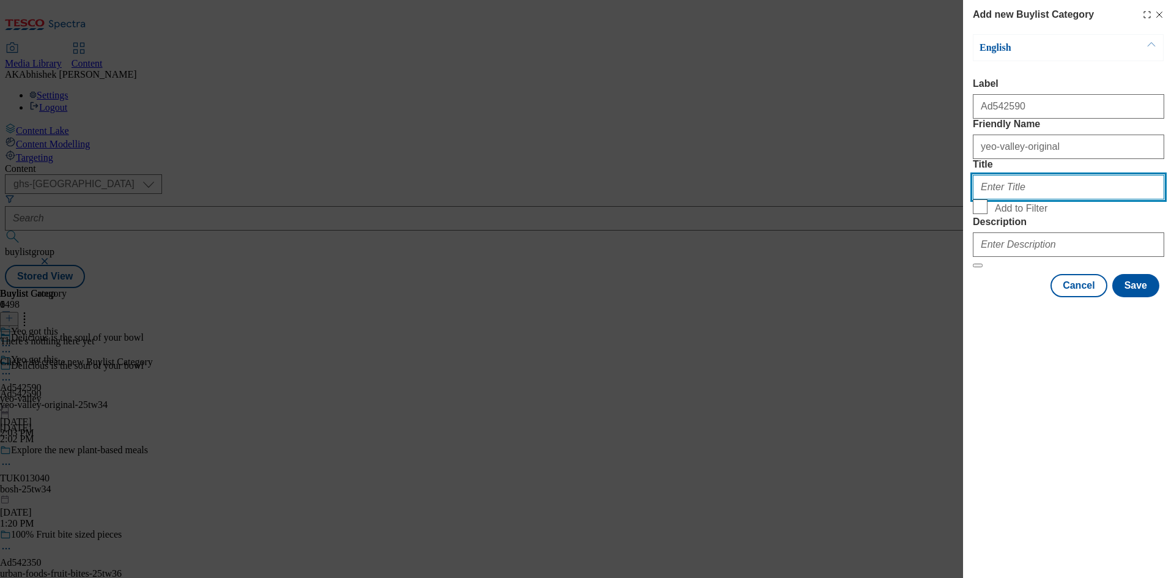
click at [1021, 199] on input "Title" at bounding box center [1068, 187] width 191 height 24
paste input "Yeo Valley"
type input "Yeo Valley"
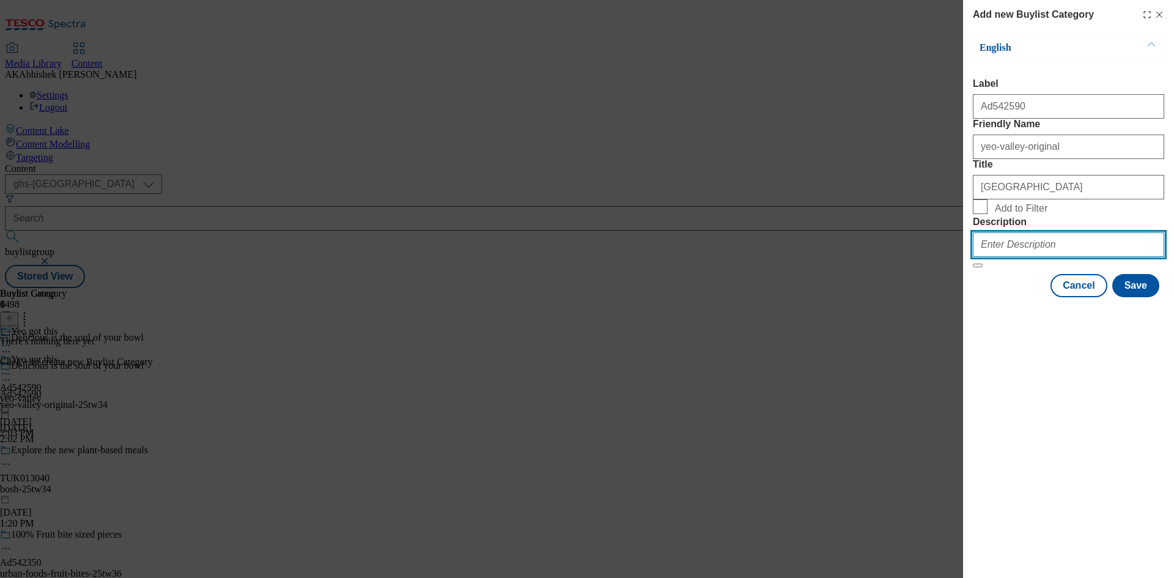
click at [1044, 257] on input "Description" at bounding box center [1068, 244] width 191 height 24
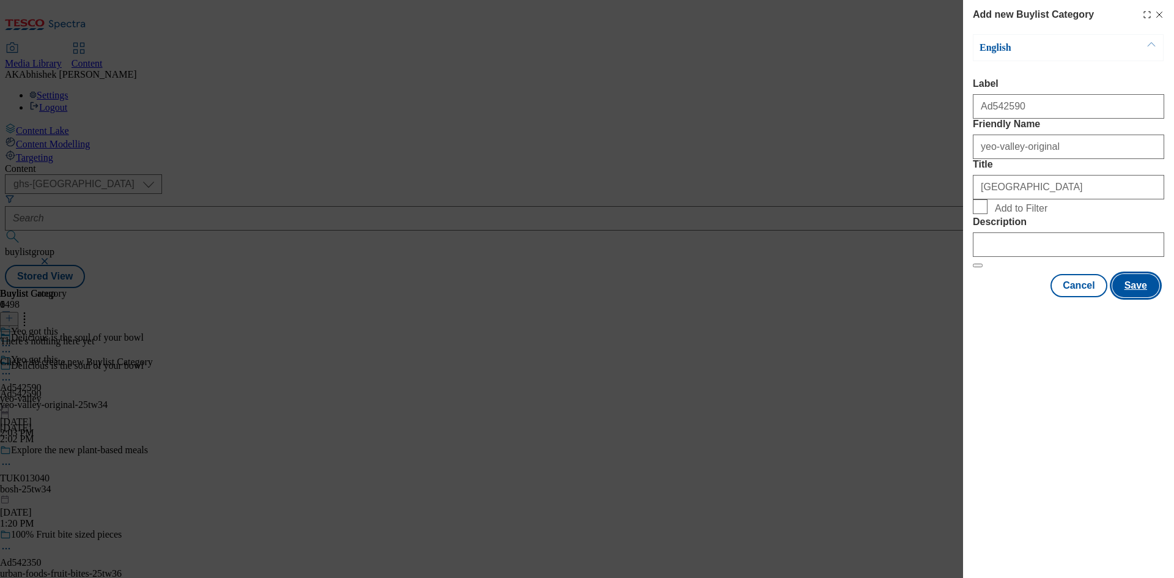
click at [1134, 297] on button "Save" at bounding box center [1135, 285] width 47 height 23
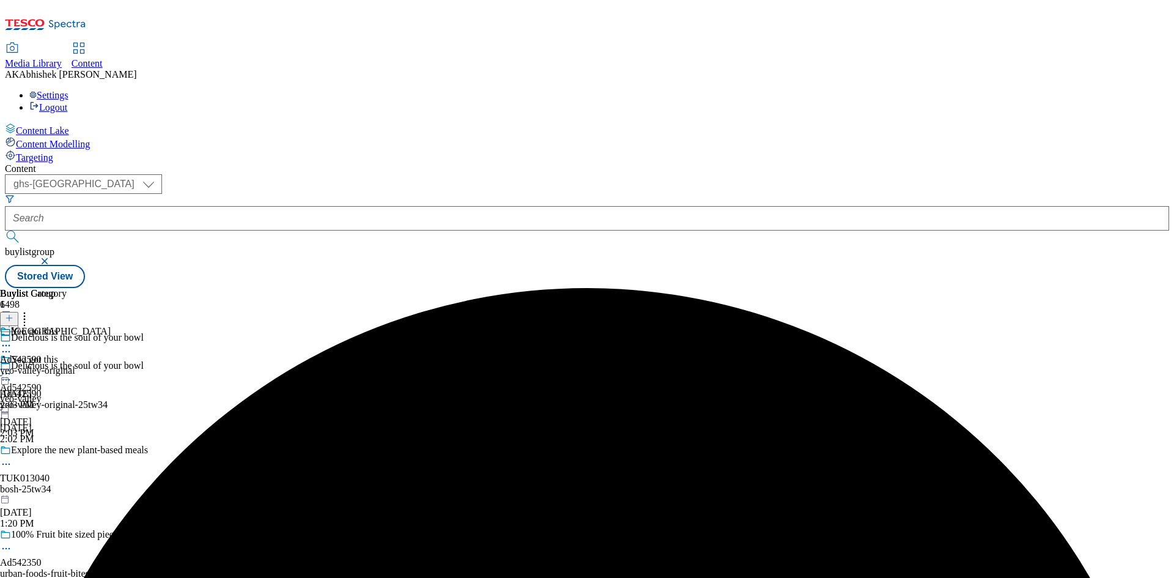
click at [111, 365] on div "yeo-valley-original" at bounding box center [55, 370] width 111 height 11
click at [18, 312] on button at bounding box center [9, 319] width 18 height 14
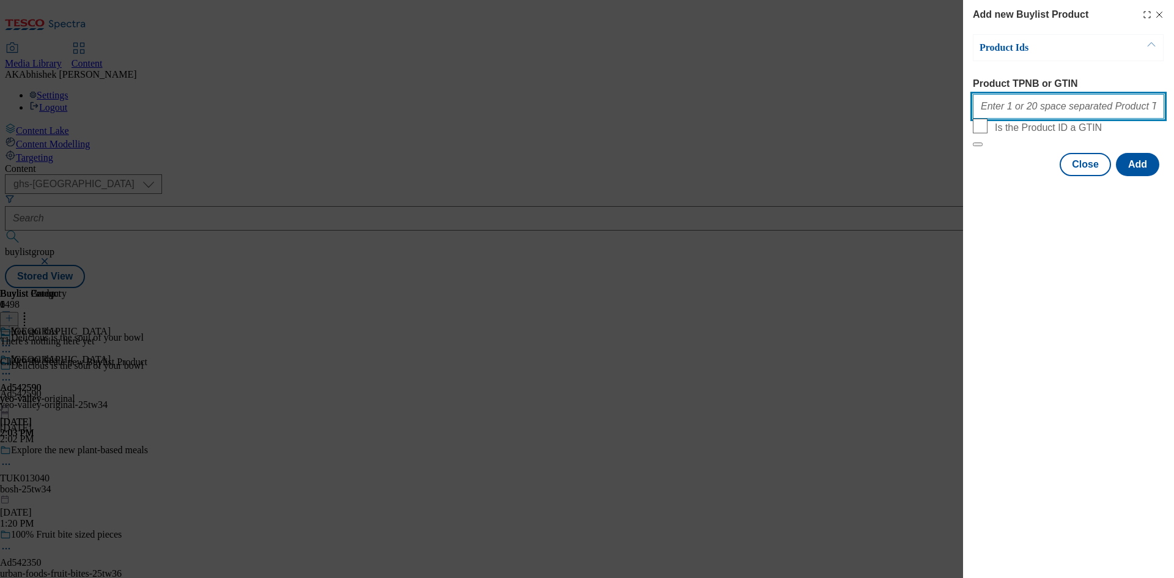
click at [1057, 118] on input "Product TPNB or GTIN" at bounding box center [1068, 106] width 191 height 24
paste input "57761152 71942303 55749015 91068173 91254730 90928505 87741741 87794879 8779900…"
type input "57761152 71942303 55749015 91068173 91254730 90928505 87741741 87794879 8779900…"
click at [1142, 176] on button "Add" at bounding box center [1137, 164] width 43 height 23
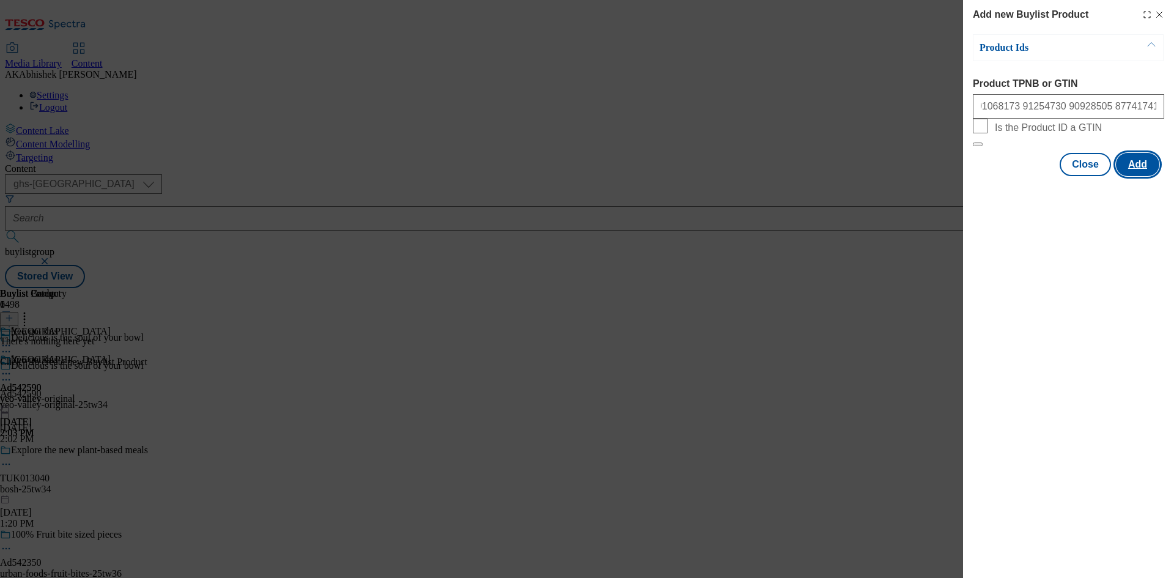
scroll to position [0, 0]
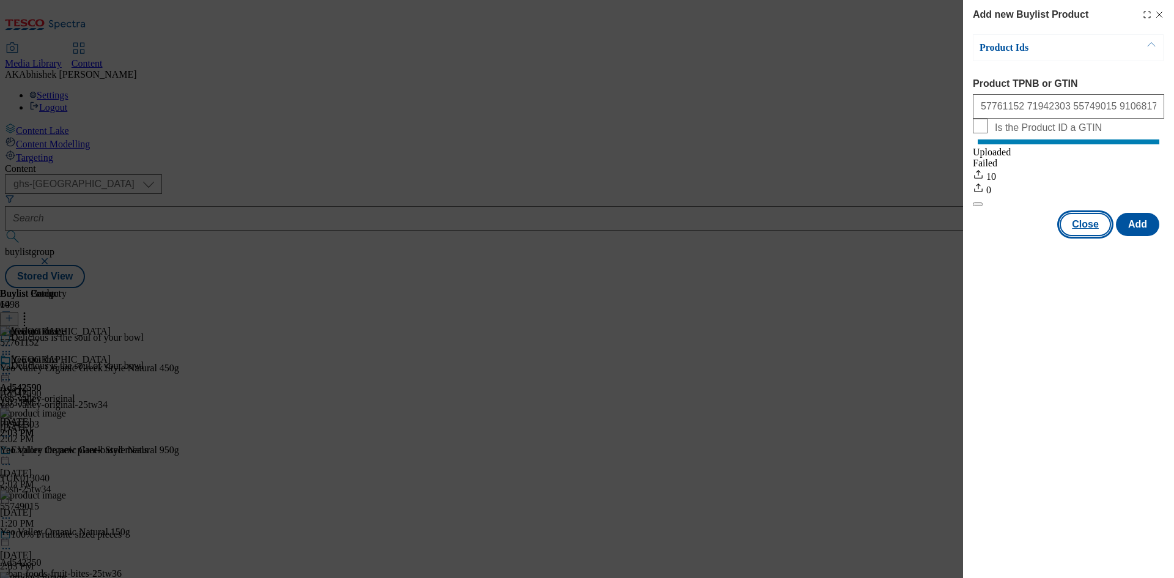
drag, startPoint x: 1092, startPoint y: 240, endPoint x: 1090, endPoint y: 215, distance: 24.6
click at [1092, 236] on button "Close" at bounding box center [1085, 224] width 51 height 23
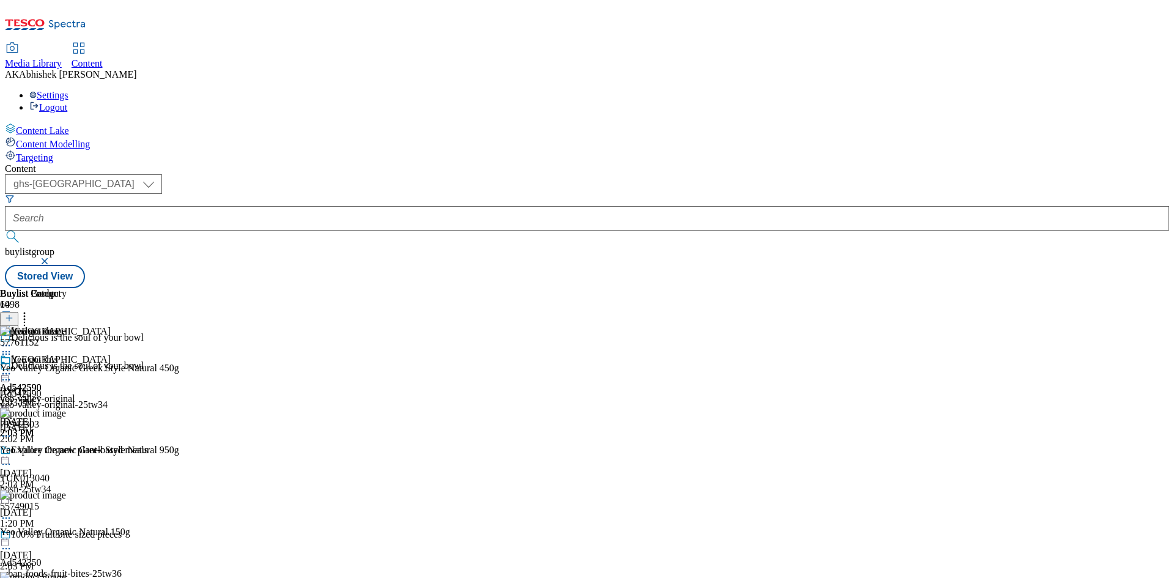
click at [12, 368] on icon at bounding box center [6, 374] width 12 height 12
click at [67, 451] on span "Preview" at bounding box center [52, 455] width 29 height 9
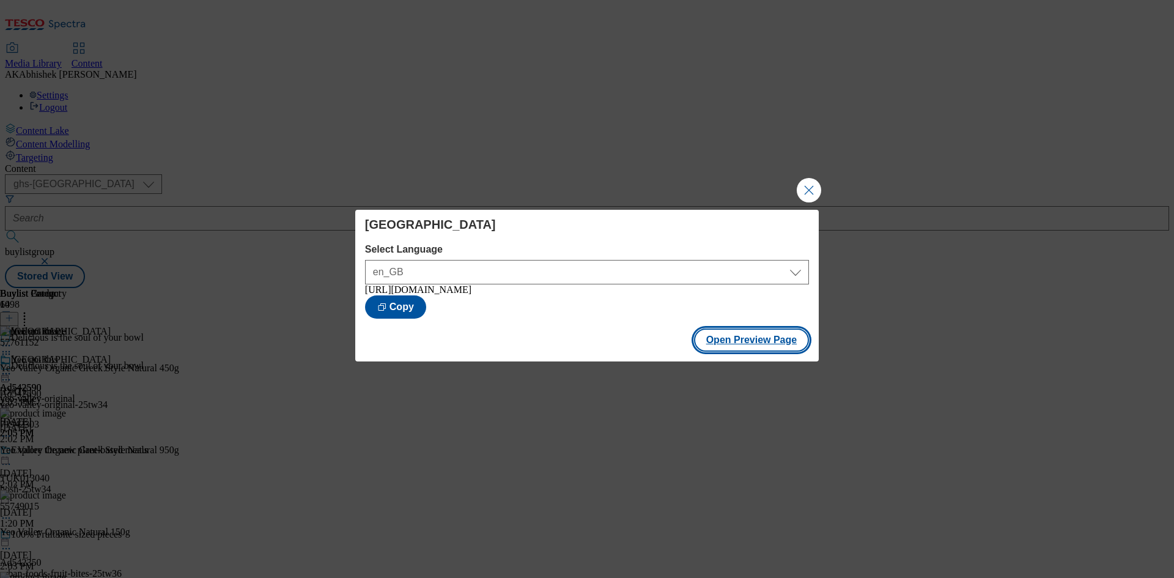
click at [756, 347] on button "Open Preview Page" at bounding box center [752, 339] width 116 height 23
click at [810, 185] on button "Close Modal" at bounding box center [809, 190] width 24 height 24
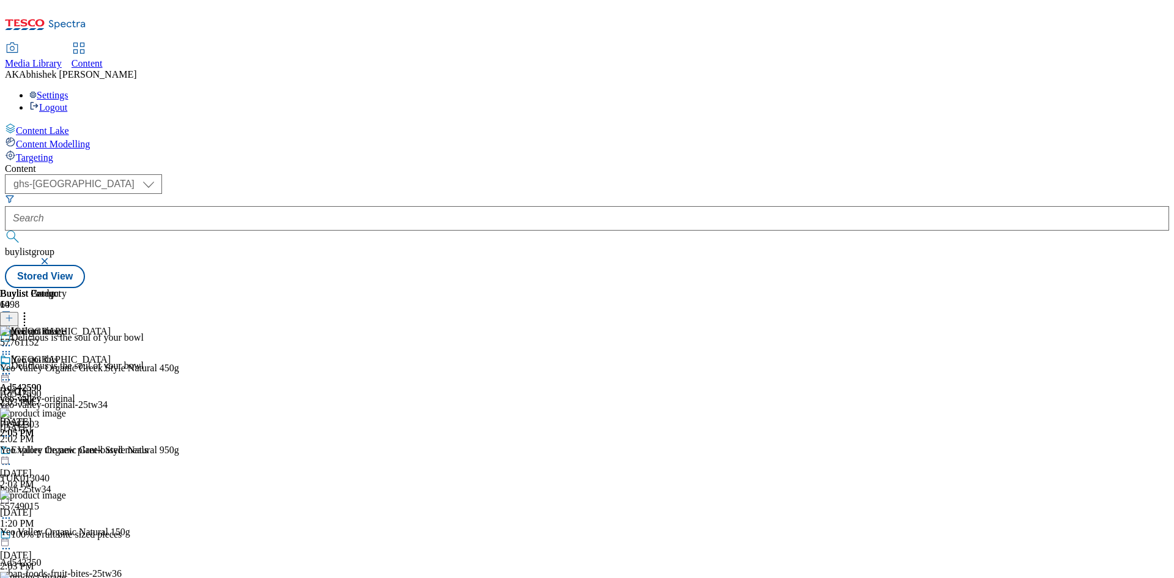
click at [12, 374] on icon at bounding box center [6, 380] width 12 height 12
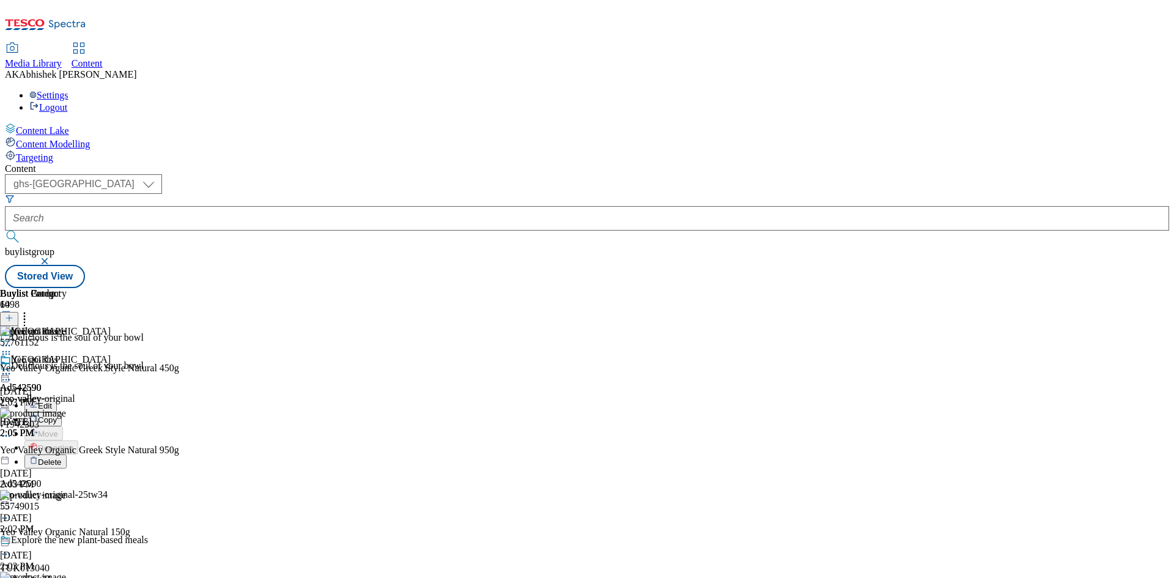
click at [57, 398] on button "Edit" at bounding box center [40, 405] width 32 height 14
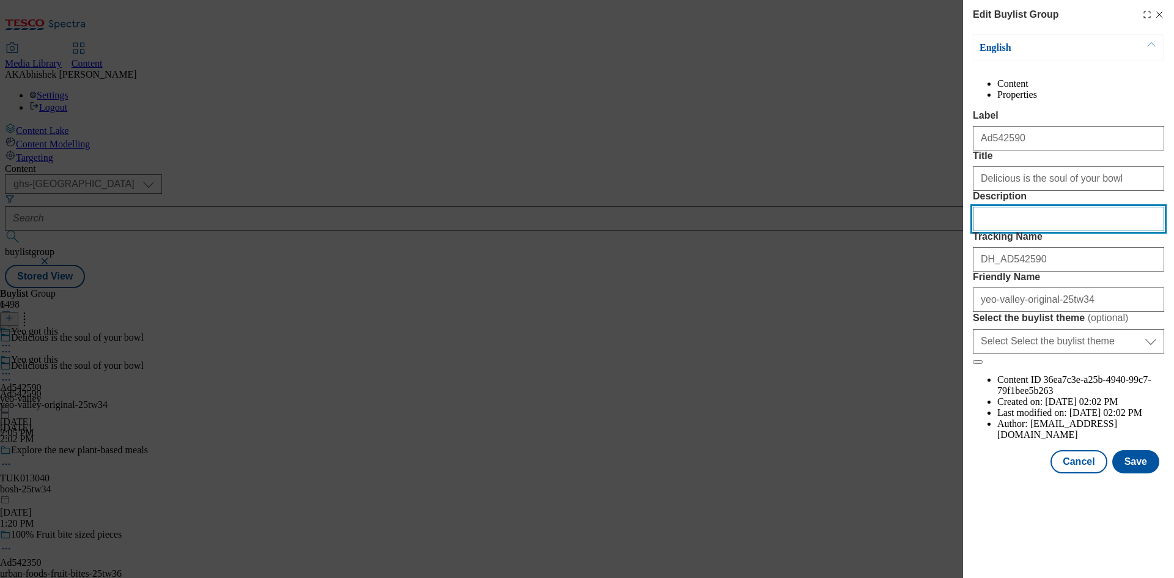
click at [1005, 231] on input "Description" at bounding box center [1068, 219] width 191 height 24
paste input "Yeo Valley Natural Greek Style Yogurt 450G"
type input "Yeo Valley Natural Greek Style Yogurt 450G"
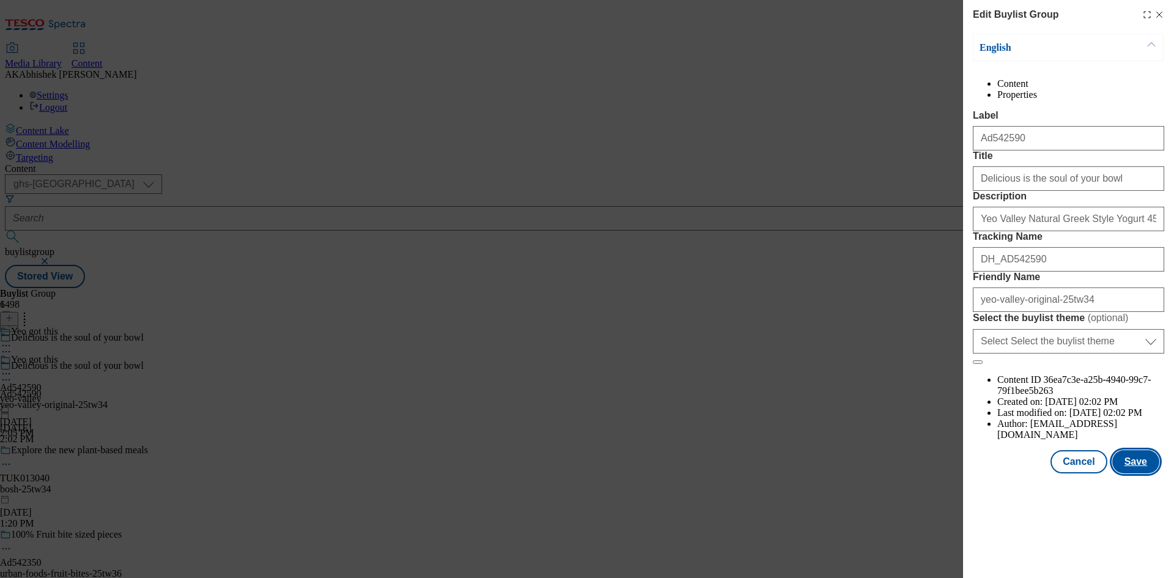
click at [1142, 473] on button "Save" at bounding box center [1135, 461] width 47 height 23
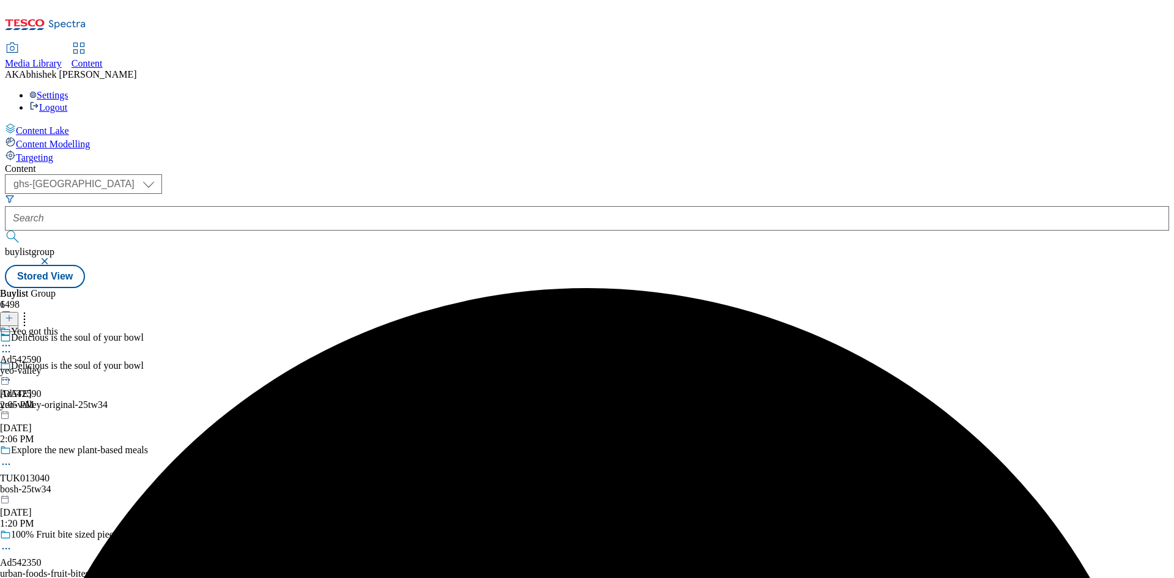
click at [12, 339] on icon at bounding box center [6, 345] width 12 height 12
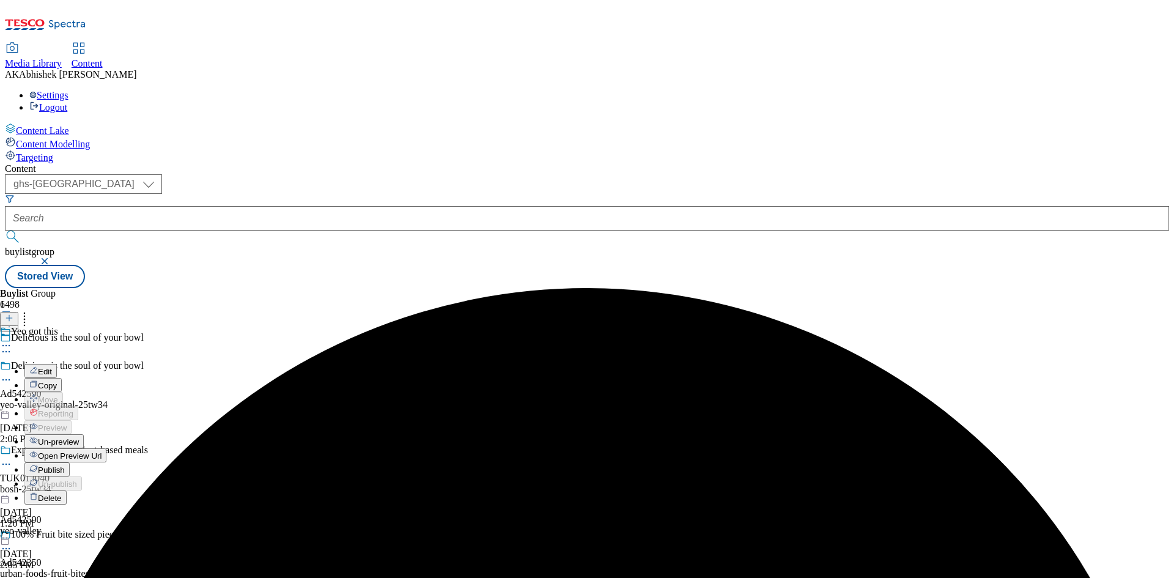
click at [52, 367] on span "Edit" at bounding box center [45, 371] width 14 height 9
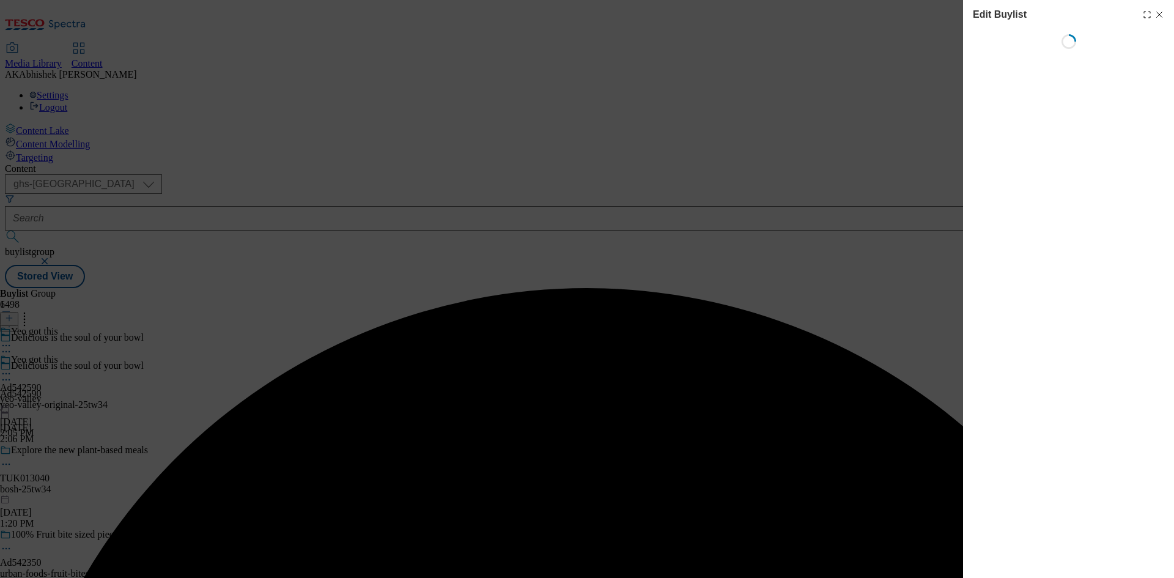
select select "tactical"
select select "supplier funded short term 1-3 weeks"
select select "dunnhumby"
select select "Banner"
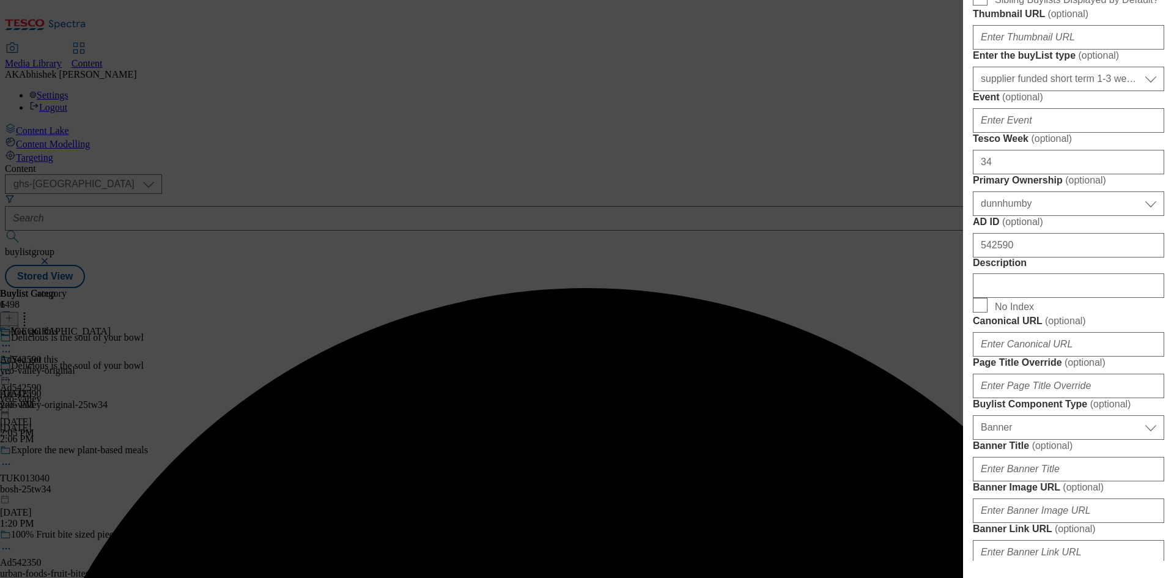
scroll to position [489, 0]
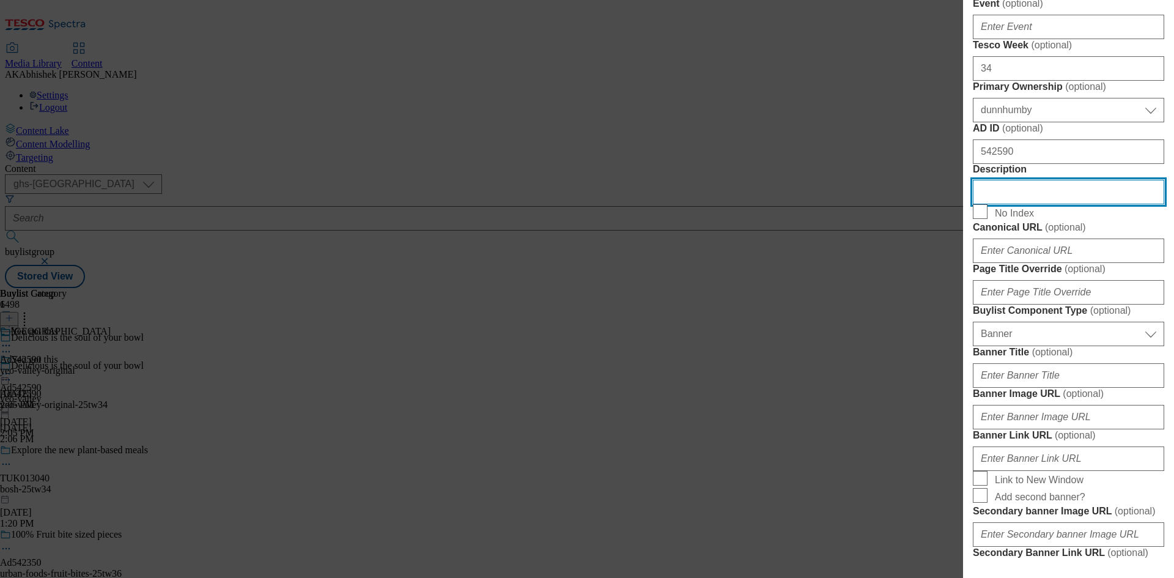
click at [1051, 204] on input "Description" at bounding box center [1068, 192] width 191 height 24
paste input "Yeo Valley Natural Greek Style Yogurt 450G"
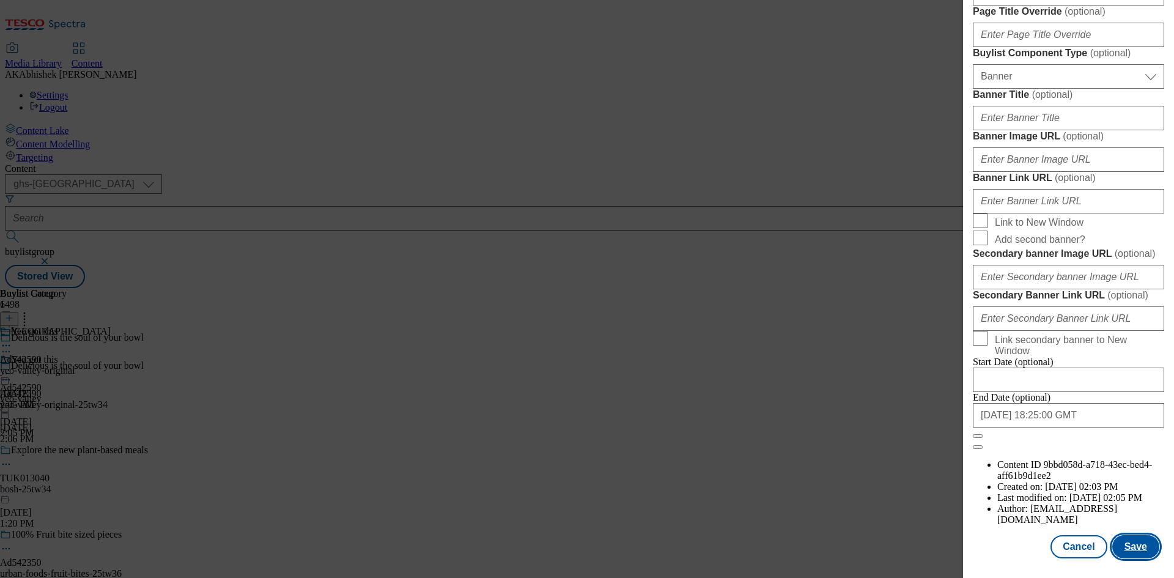
scroll to position [1201, 0]
type input "Yeo Valley Natural Greek Style Yogurt 450G"
click at [1120, 541] on button "Save" at bounding box center [1135, 546] width 47 height 23
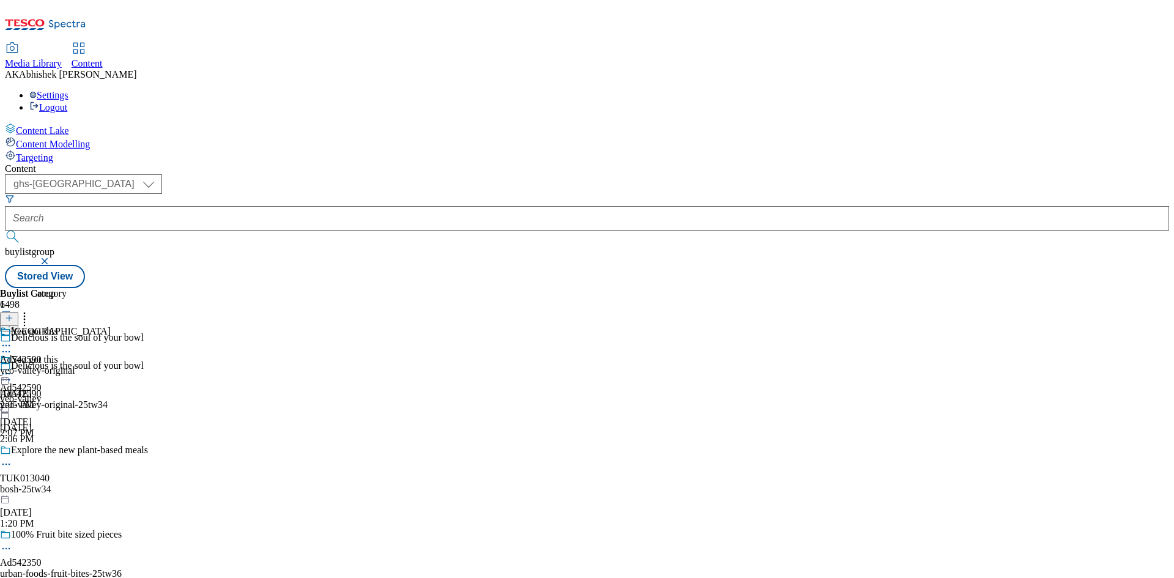
click at [12, 368] on icon at bounding box center [6, 374] width 12 height 12
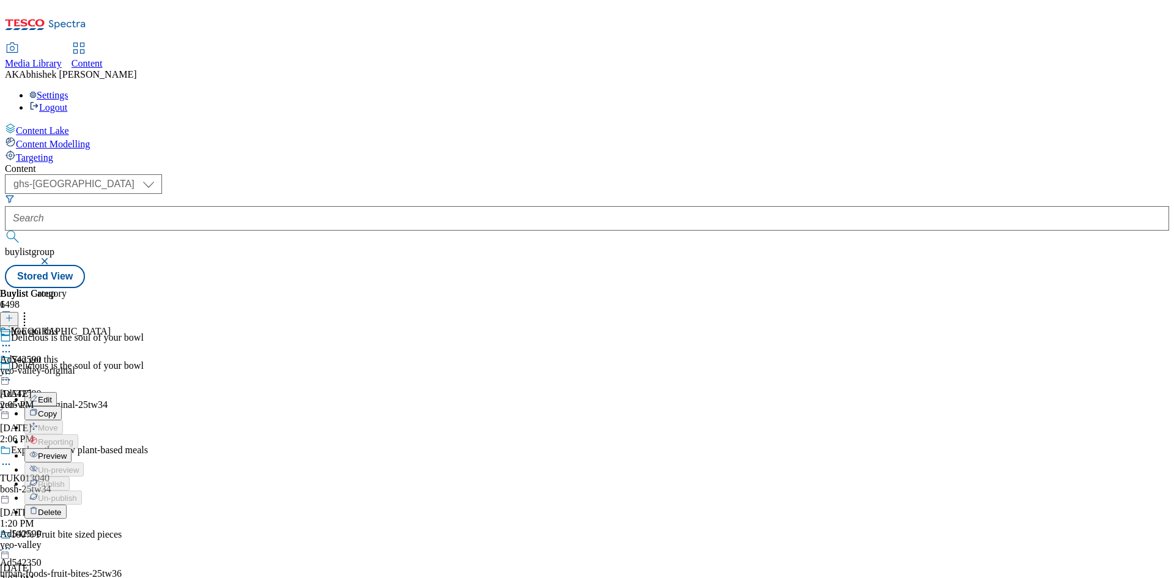
click at [57, 392] on button "Edit" at bounding box center [40, 399] width 32 height 14
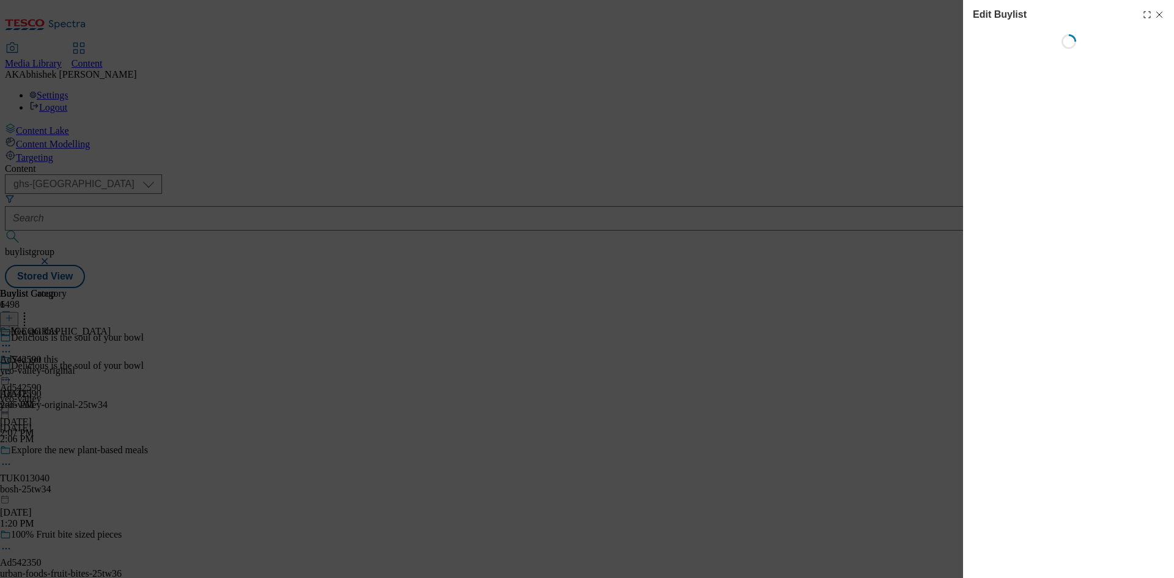
select select "tactical"
select select "supplier funded short term 1-3 weeks"
select select "dunnhumby"
select select "Banner"
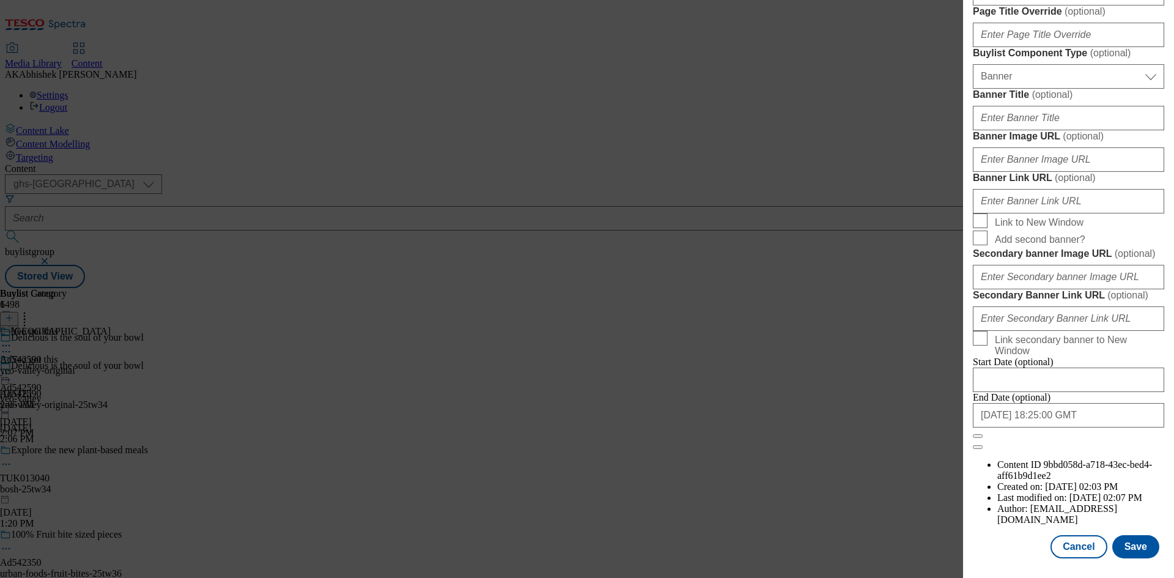
click at [1131, 569] on div "Modal" at bounding box center [1068, 569] width 211 height 17
click at [1137, 553] on button "Save" at bounding box center [1135, 546] width 47 height 23
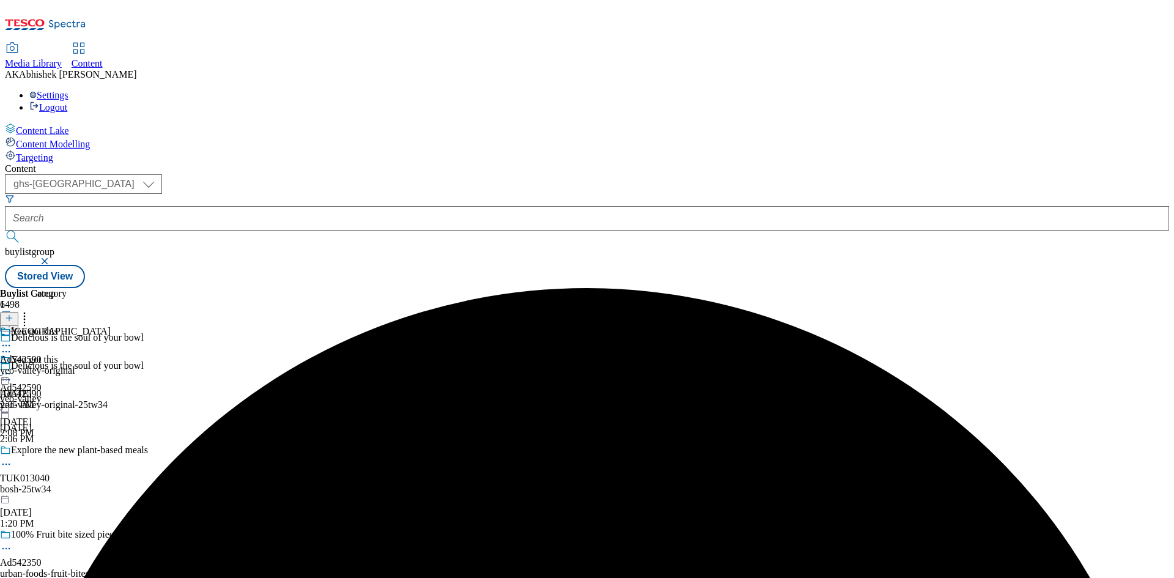
click at [111, 326] on div "Yeo Valley Ad542590 yeo-valley-original Oct 10, 2025 2:05 PM" at bounding box center [55, 368] width 111 height 84
click at [12, 368] on icon at bounding box center [6, 374] width 12 height 12
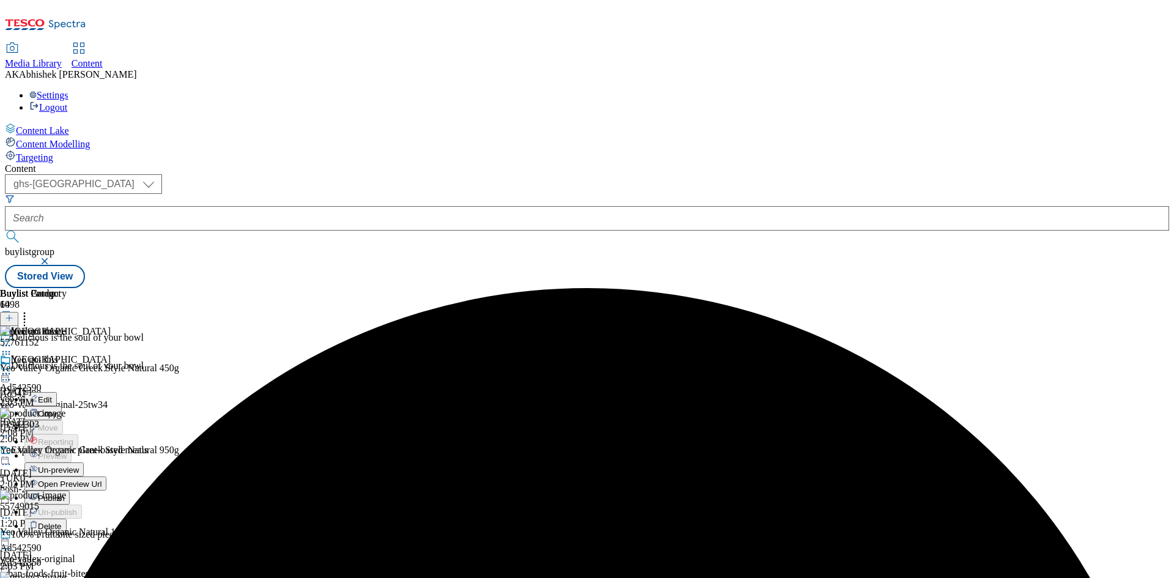
click at [52, 395] on span "Edit" at bounding box center [45, 399] width 14 height 9
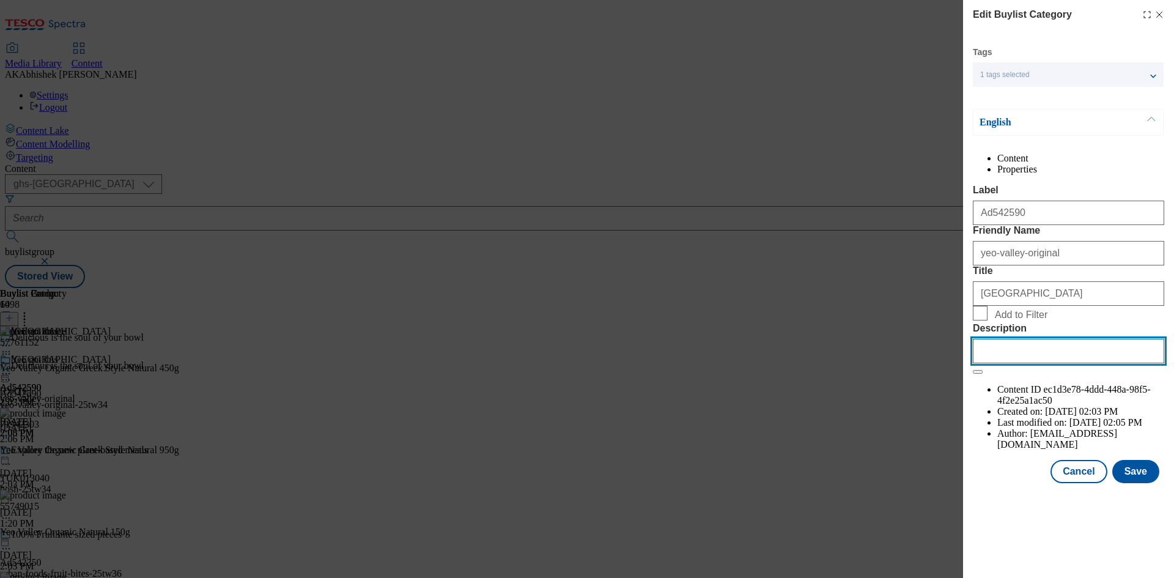
click at [1049, 363] on input "Description" at bounding box center [1068, 351] width 191 height 24
paste input "Yeo Valley Natural Greek Style Yogurt 450G"
type input "Yeo Valley Natural Greek Style Yogurt 450G"
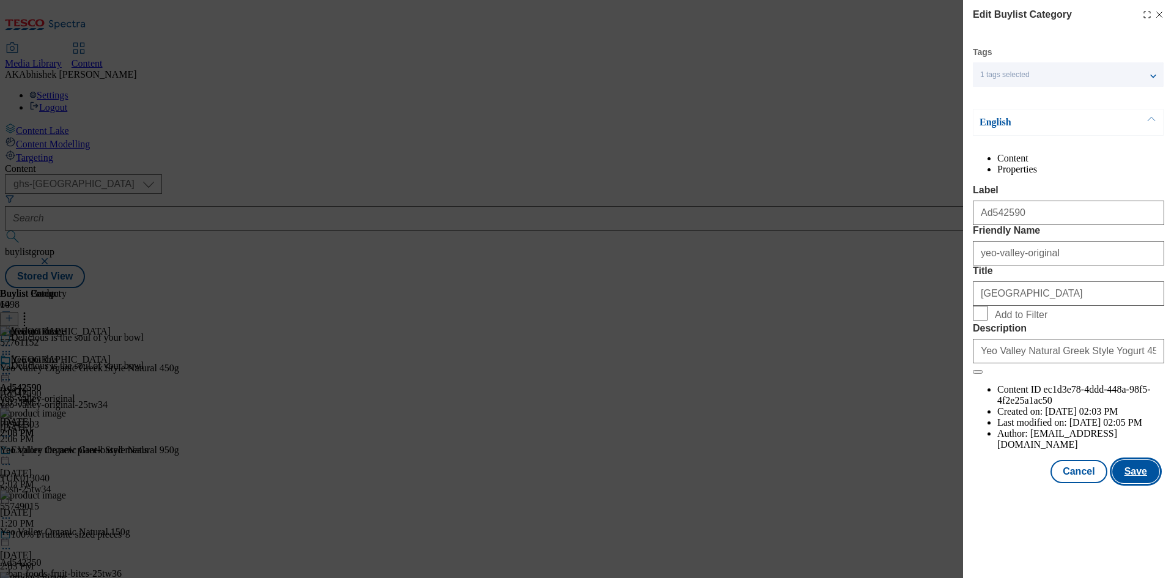
click at [1140, 483] on button "Save" at bounding box center [1135, 471] width 47 height 23
